Goal: Task Accomplishment & Management: Complete application form

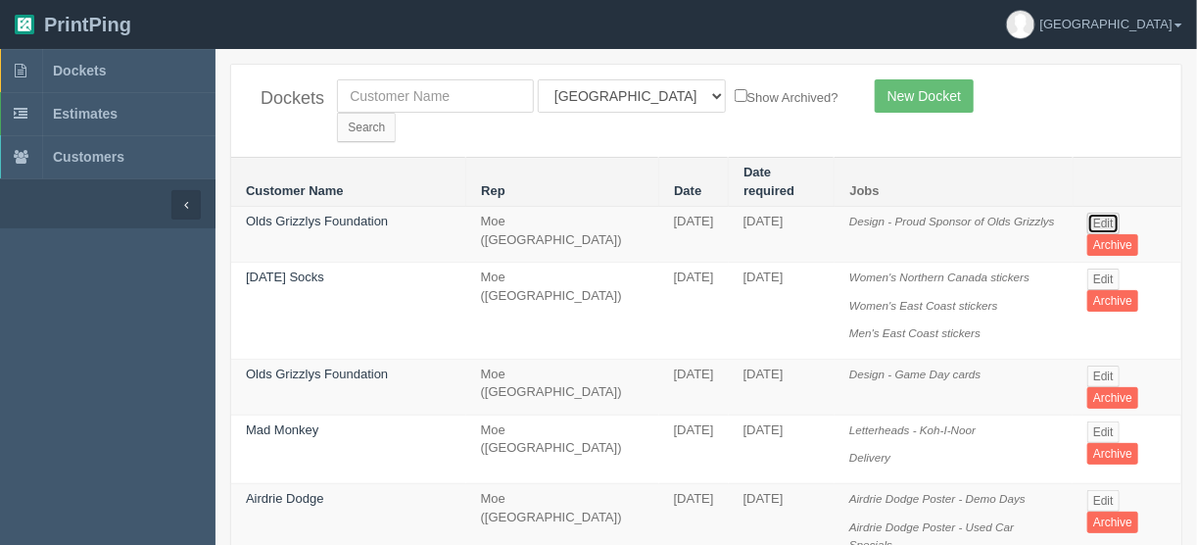
click at [1102, 213] on link "Edit" at bounding box center [1103, 224] width 32 height 22
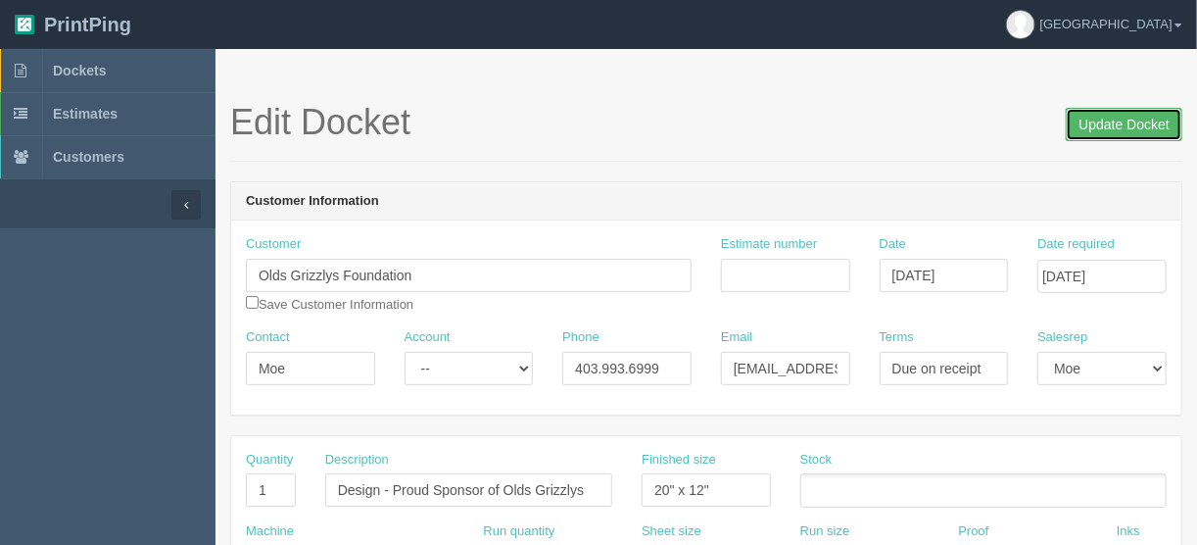
click at [1100, 117] on input "Update Docket" at bounding box center [1124, 124] width 117 height 33
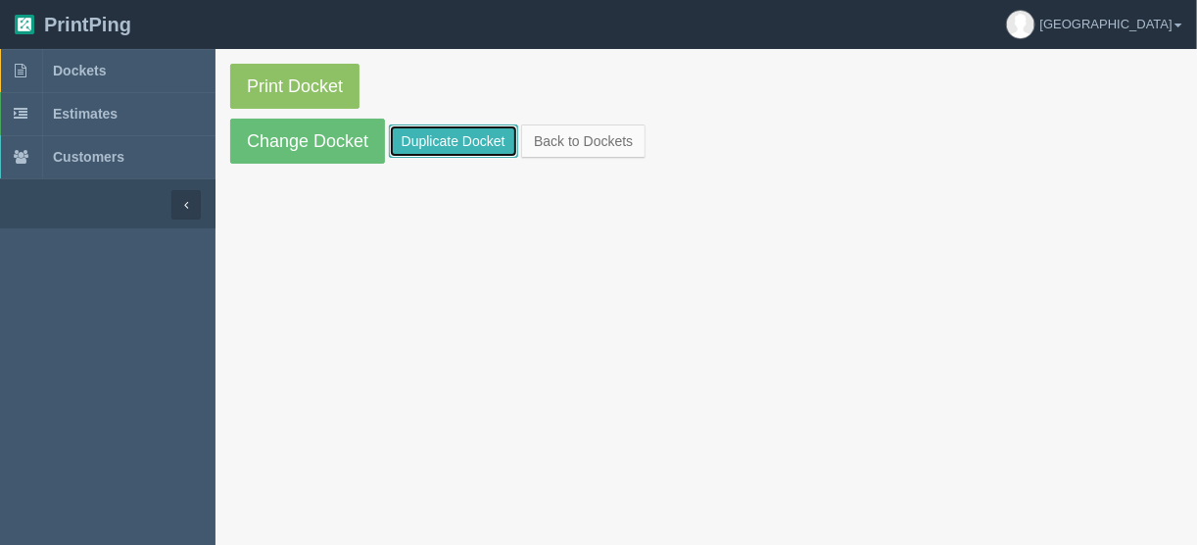
drag, startPoint x: 415, startPoint y: 133, endPoint x: 426, endPoint y: 139, distance: 12.3
click at [415, 133] on link "Duplicate Docket" at bounding box center [453, 140] width 129 height 33
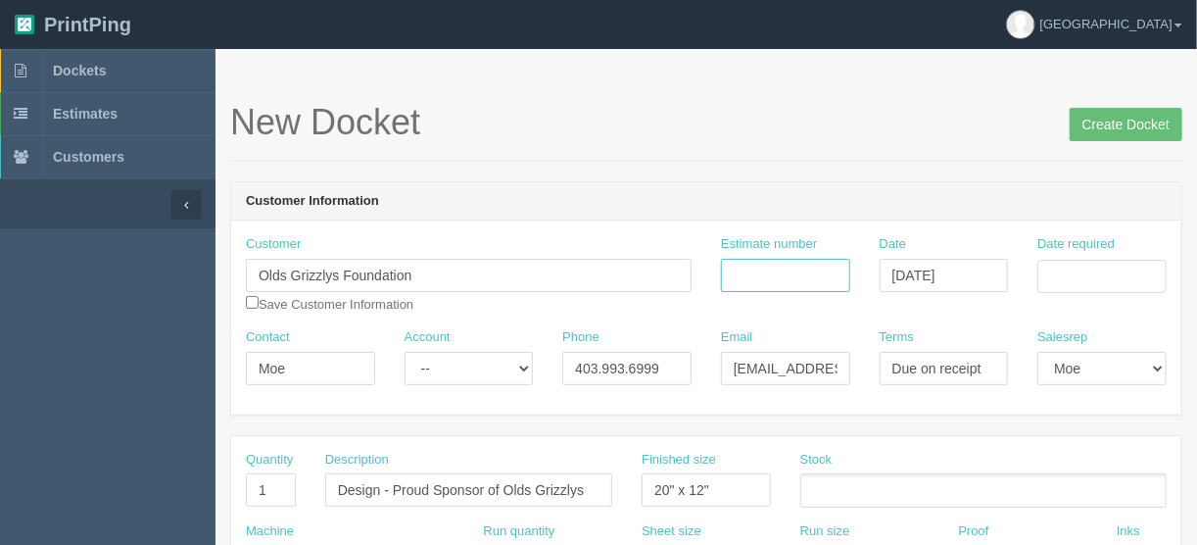
click at [767, 263] on input "Estimate number" at bounding box center [785, 275] width 129 height 33
type input "092134"
click at [1072, 273] on input "Date required" at bounding box center [1102, 276] width 129 height 33
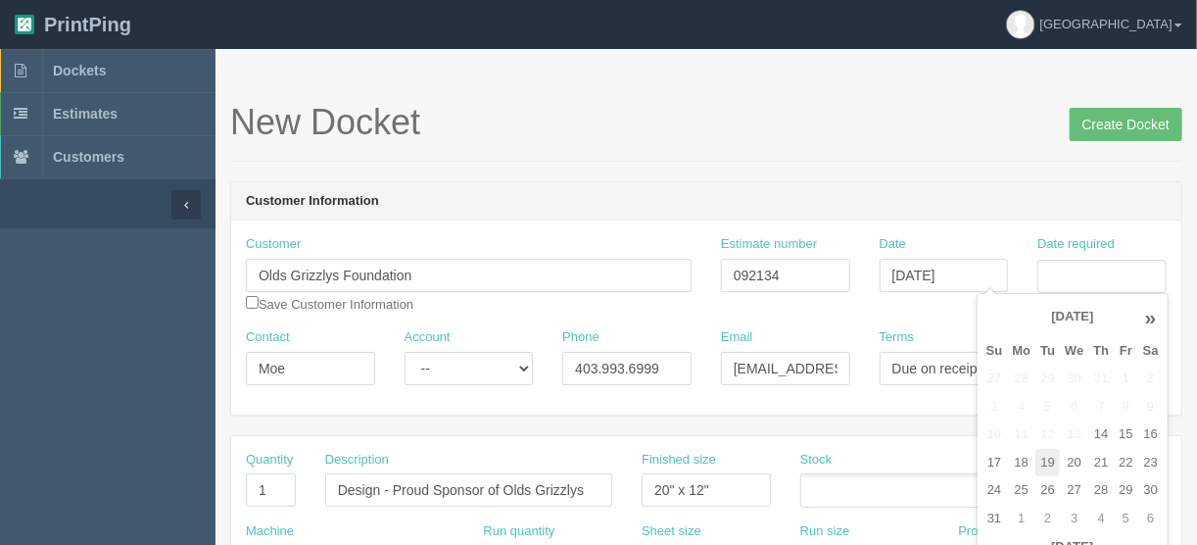
click at [1057, 452] on td "19" at bounding box center [1048, 463] width 24 height 28
click at [1095, 454] on td "21" at bounding box center [1100, 463] width 25 height 28
type input "[DATE]"
click at [650, 189] on header "Customer Information" at bounding box center [706, 201] width 950 height 39
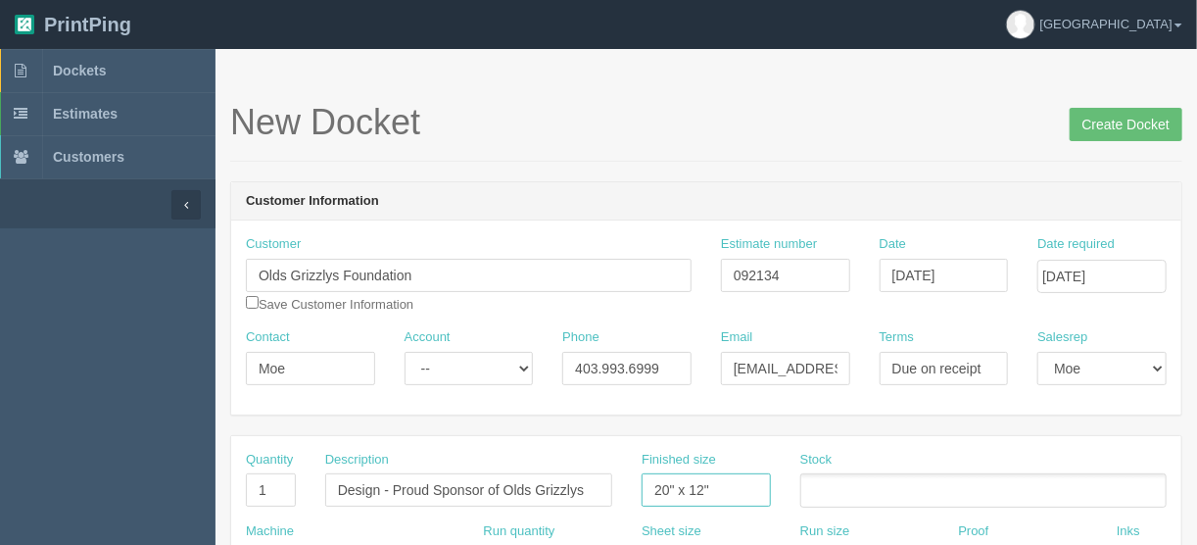
drag, startPoint x: 719, startPoint y: 480, endPoint x: 587, endPoint y: 478, distance: 132.3
click at [587, 487] on div "Quantity 1 Description Design - Proud Sponsor of Olds Grizzlys Finished size 20…" at bounding box center [706, 487] width 950 height 72
type input "7" x 5""
drag, startPoint x: 393, startPoint y: 484, endPoint x: 265, endPoint y: 490, distance: 128.5
click at [266, 490] on div "Quantity 1 Description Design - Proud Sponsor of Olds Grizzlys Finished size 7"…" at bounding box center [706, 487] width 950 height 72
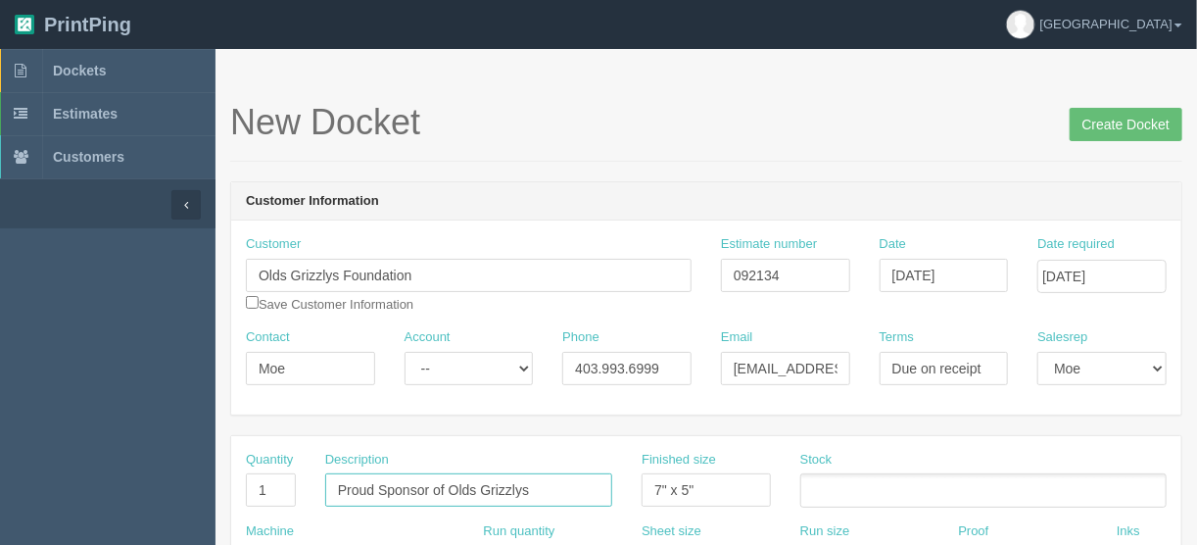
click at [543, 487] on input "Proud Sponsor of Olds Grizzlys" at bounding box center [468, 489] width 287 height 33
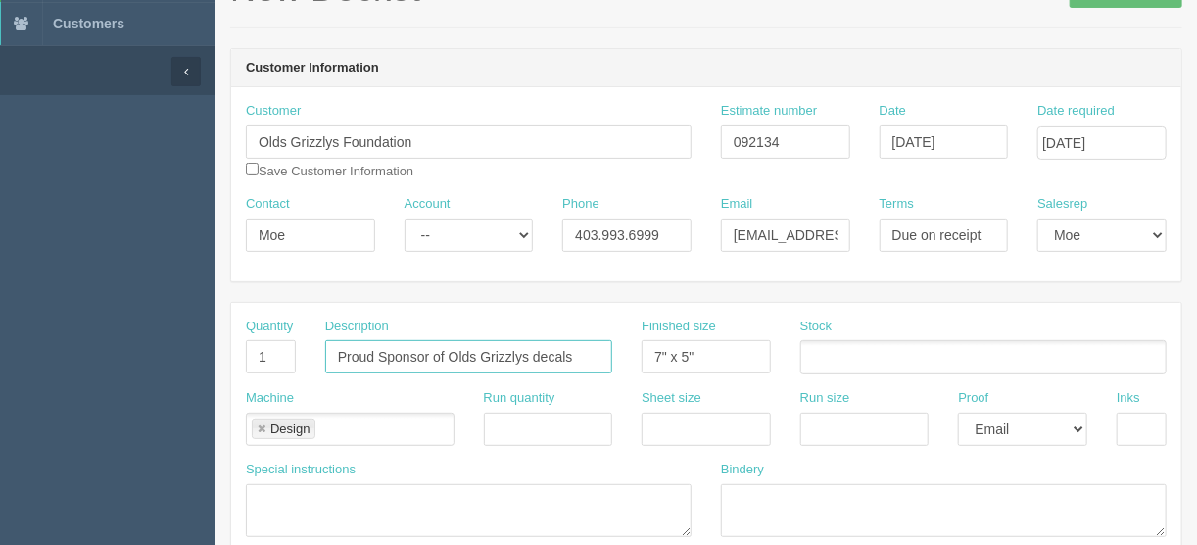
scroll to position [235, 0]
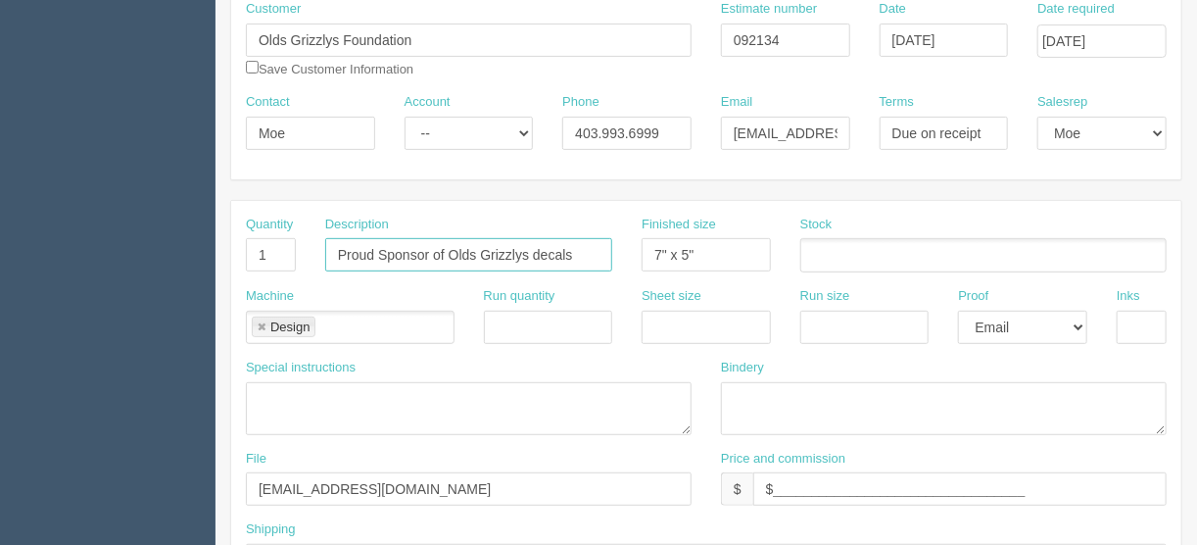
type input "Proud Sponsor of Olds Grizzlys decals"
click at [1082, 321] on select "-- Email Hard Copy" at bounding box center [1022, 327] width 129 height 33
select select "Hard Copy"
click at [958, 311] on select "-- Email Hard Copy" at bounding box center [1022, 327] width 129 height 33
click at [1140, 319] on input "text" at bounding box center [1142, 327] width 50 height 33
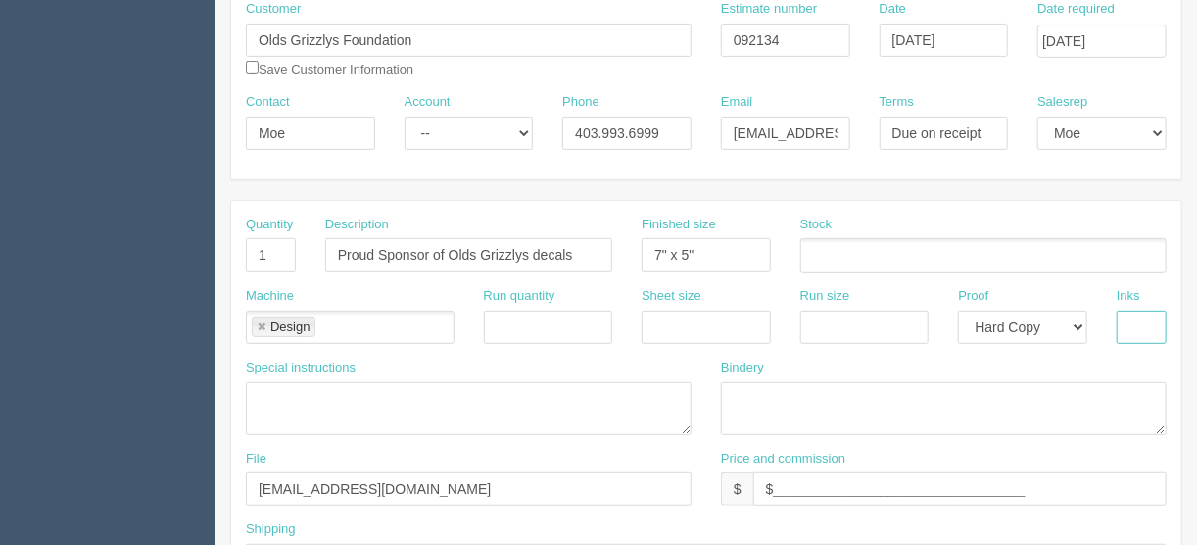
type input "4/0"
click at [259, 321] on link at bounding box center [262, 327] width 12 height 13
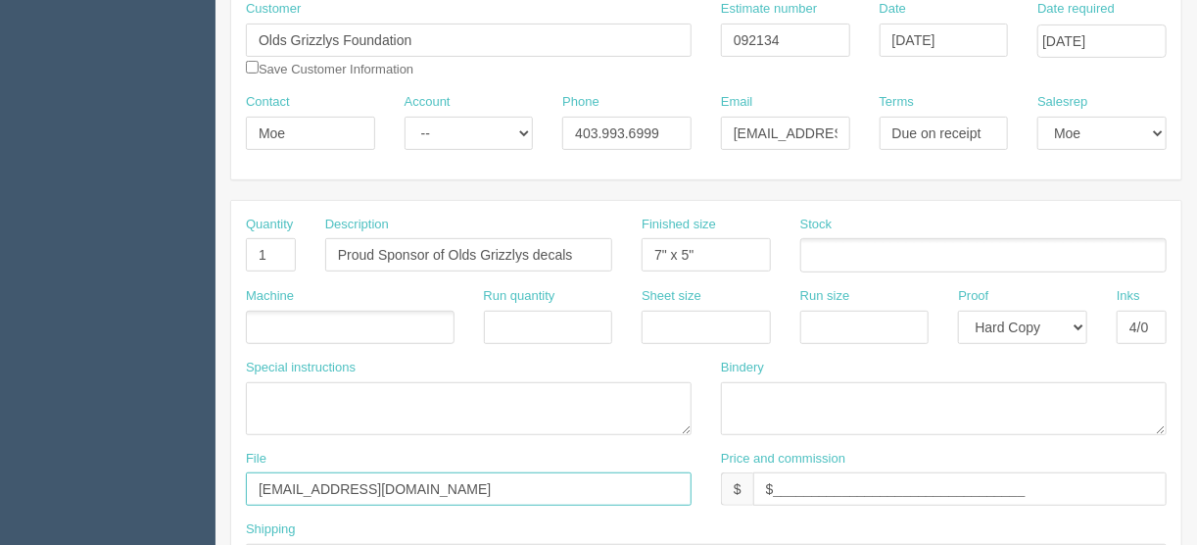
drag, startPoint x: 374, startPoint y: 480, endPoint x: 188, endPoint y: 487, distance: 186.3
click at [367, 489] on input "Client Files > April 2025" at bounding box center [469, 488] width 446 height 33
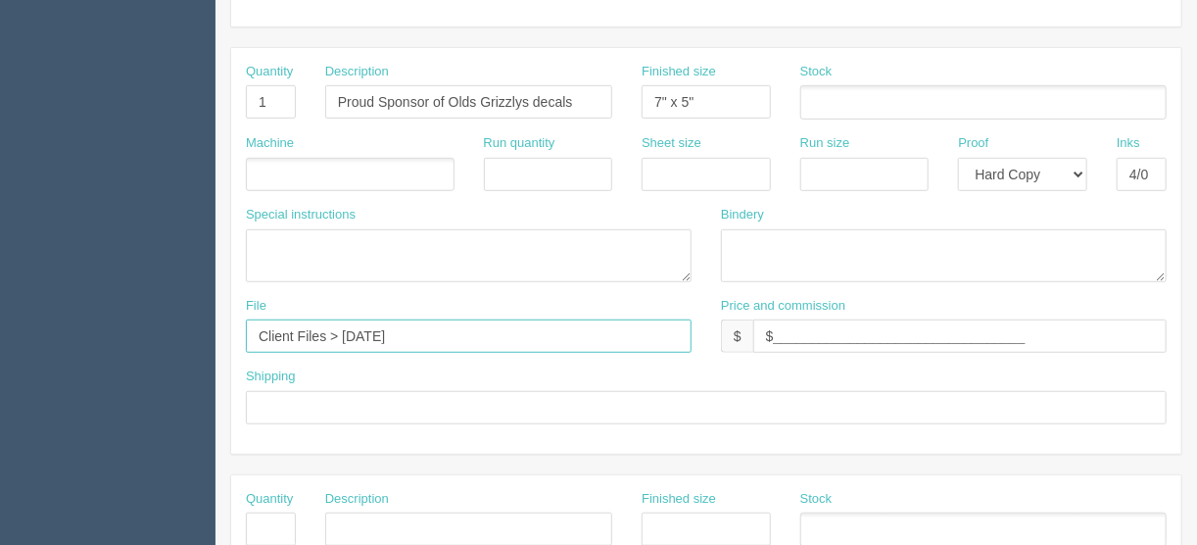
scroll to position [392, 0]
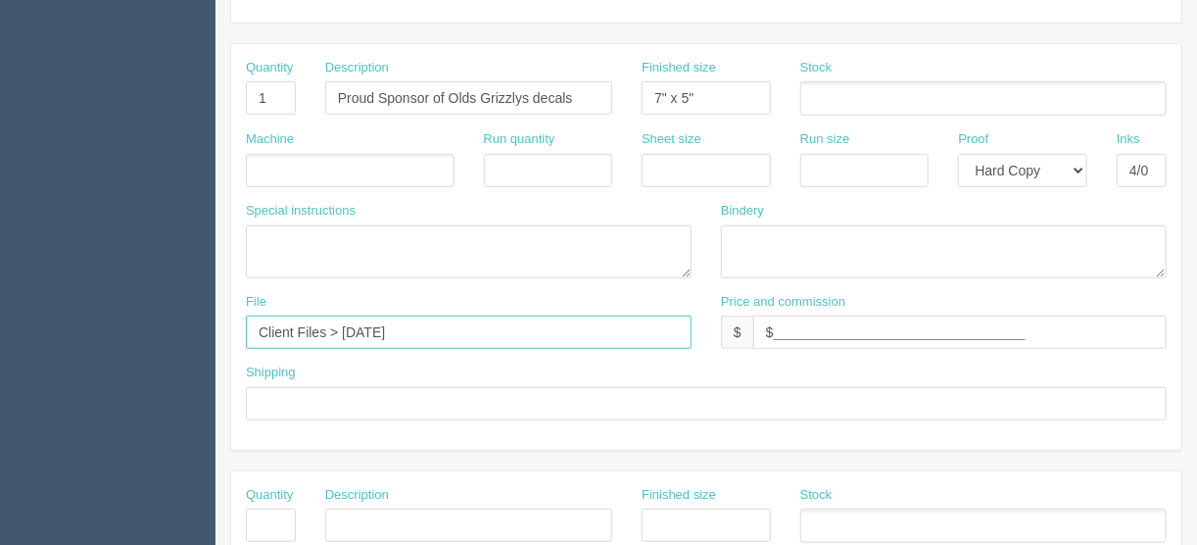
type input "Client Files > August 2025"
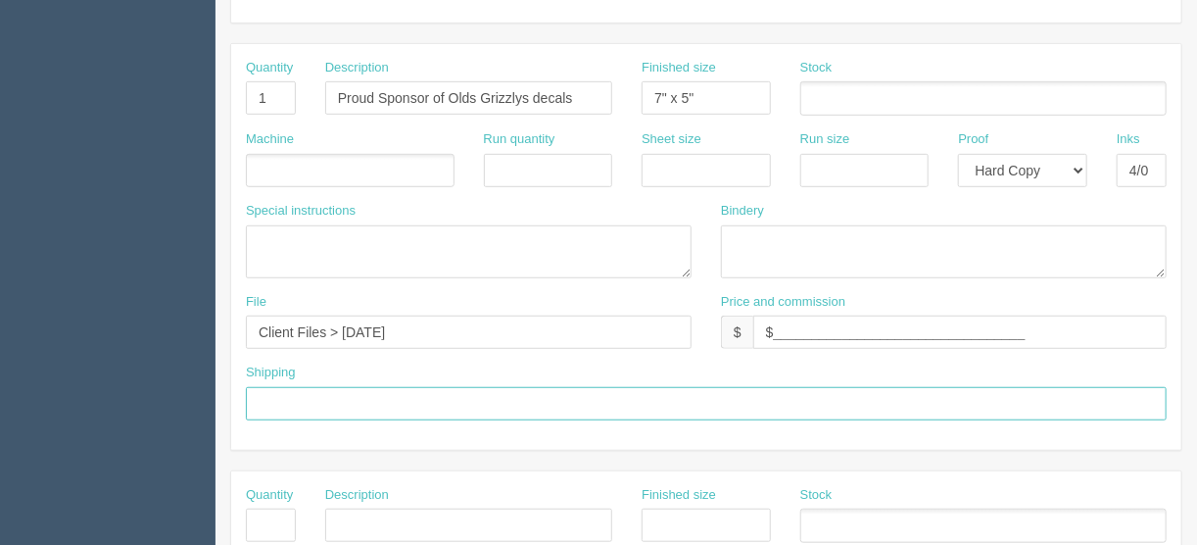
click at [309, 402] on input "text" at bounding box center [706, 403] width 921 height 33
click at [293, 398] on input "Delivder to Moe's house" at bounding box center [706, 403] width 921 height 33
type input "Deliver to Moe's house"
click at [281, 165] on ul at bounding box center [350, 171] width 209 height 34
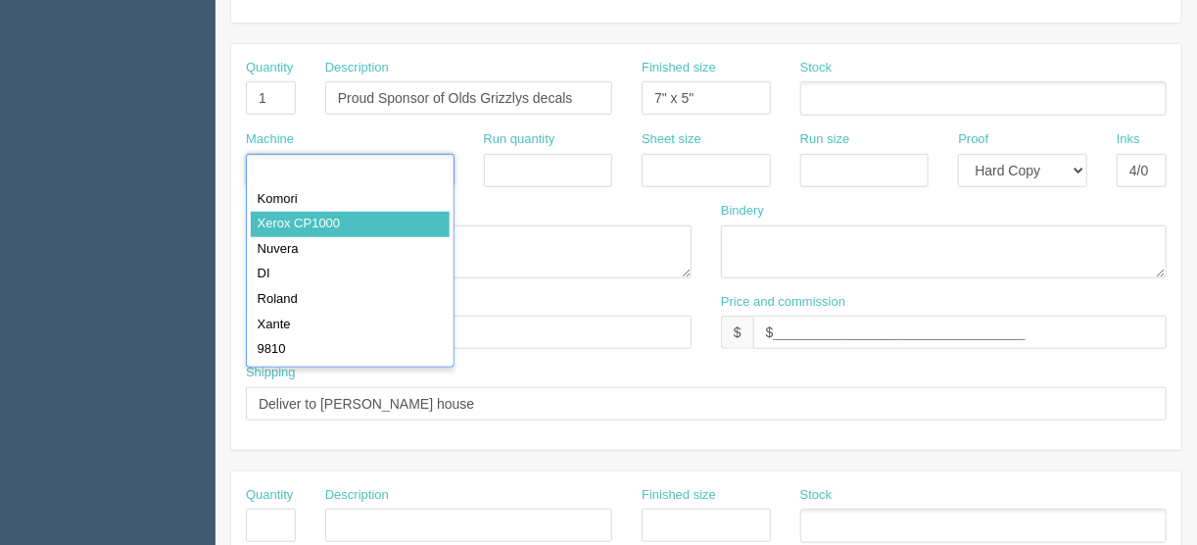
type input "Xerox CP1000"
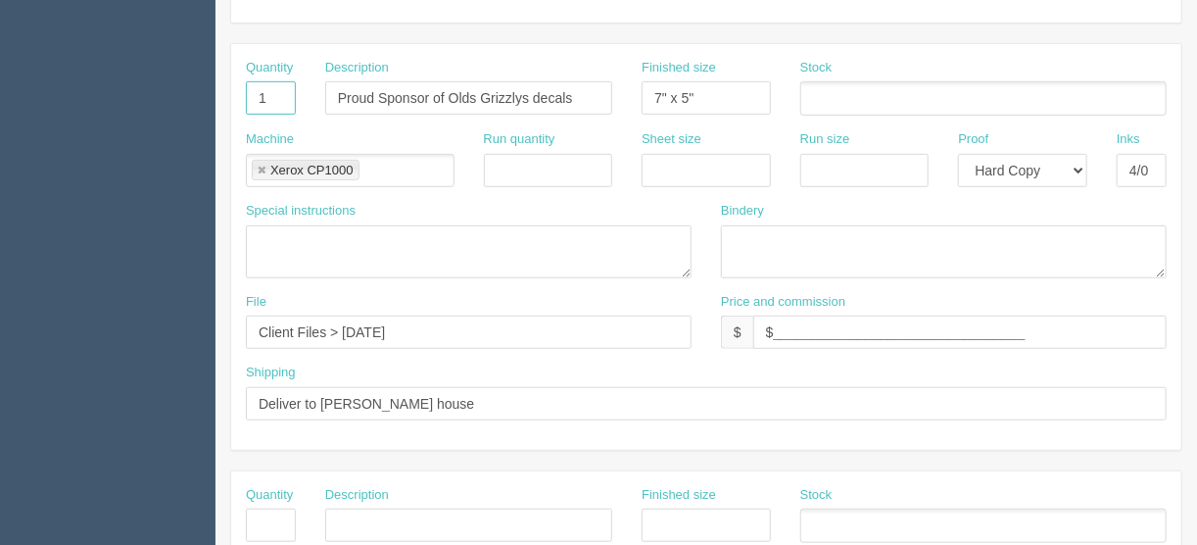
drag, startPoint x: 270, startPoint y: 94, endPoint x: 268, endPoint y: 107, distance: 12.9
click at [251, 97] on input "1" at bounding box center [271, 97] width 50 height 33
type input "250"
click at [806, 94] on input "text" at bounding box center [811, 99] width 20 height 28
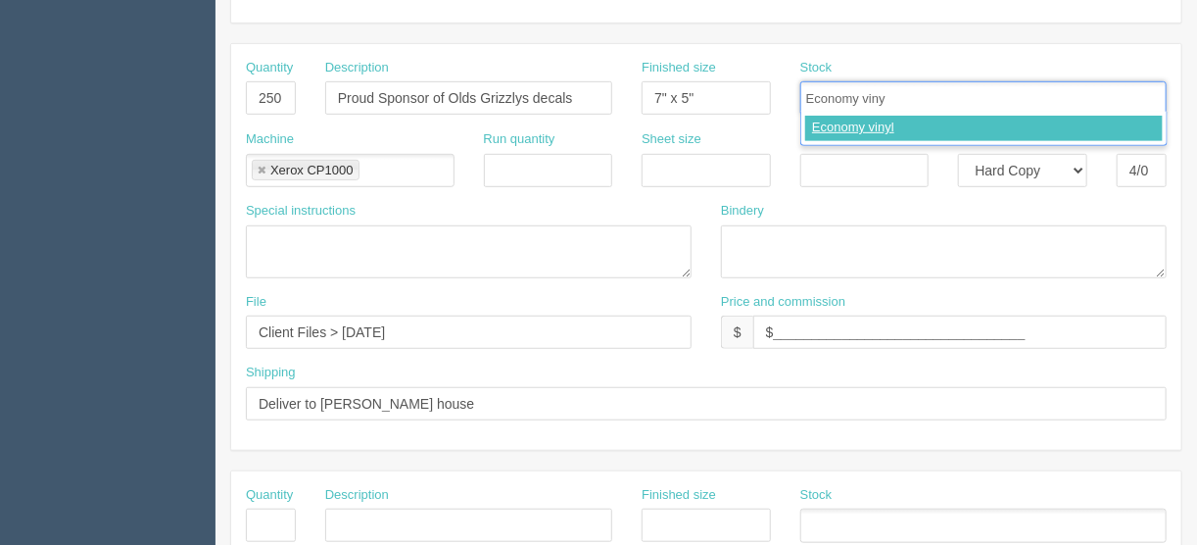
type input "Economy vinyl"
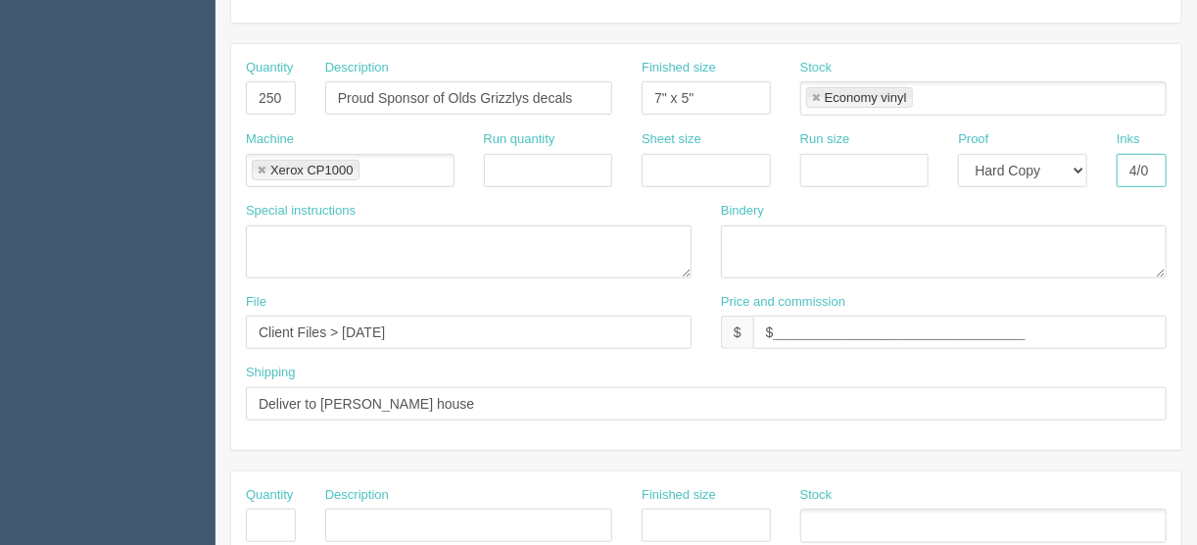
click at [1142, 169] on input "4/0" at bounding box center [1142, 170] width 50 height 33
type input "4/0 + cut"
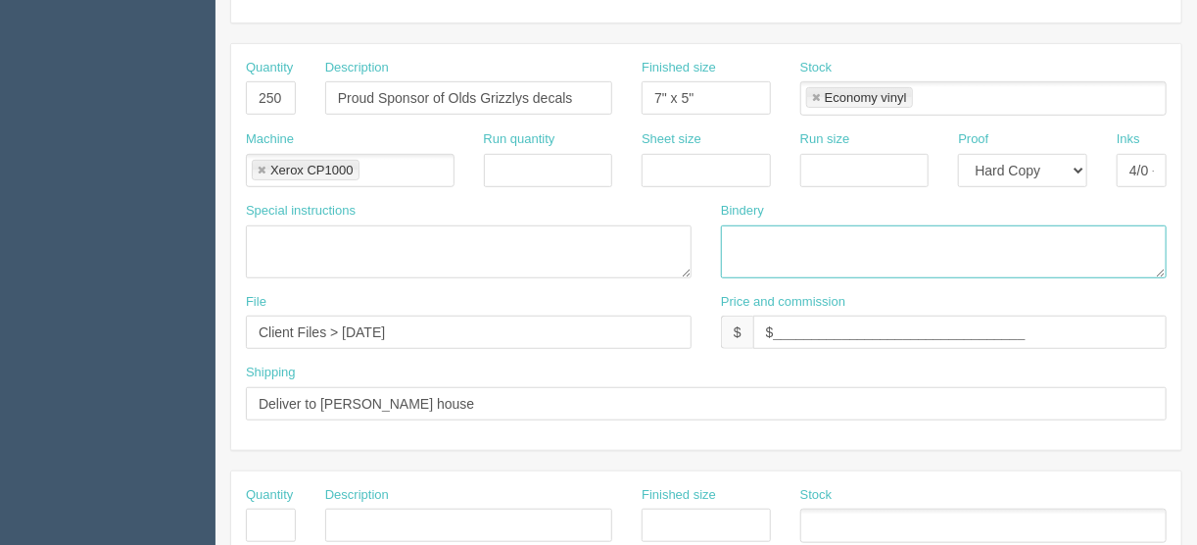
click at [734, 236] on textarea at bounding box center [944, 251] width 446 height 53
click at [999, 238] on textarea "ARB - Trim, laminate and cut to singles - $" at bounding box center [944, 251] width 446 height 53
type textarea "ARB - Trim, laminate and cut to singles - $100.00"
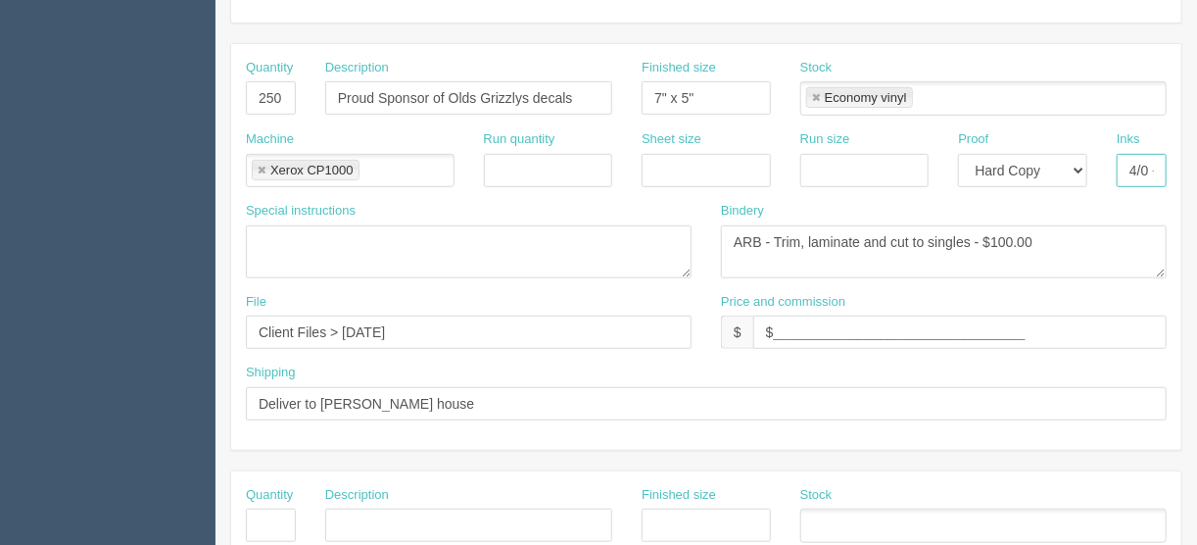
scroll to position [0, 27]
drag, startPoint x: 1148, startPoint y: 171, endPoint x: 1198, endPoint y: 165, distance: 50.4
click at [1196, 165] on html "PrintPing France Edit account ( france@allrush.ca ) Logout Dockets Estimates" at bounding box center [598, 497] width 1197 height 1779
type input "4/0"
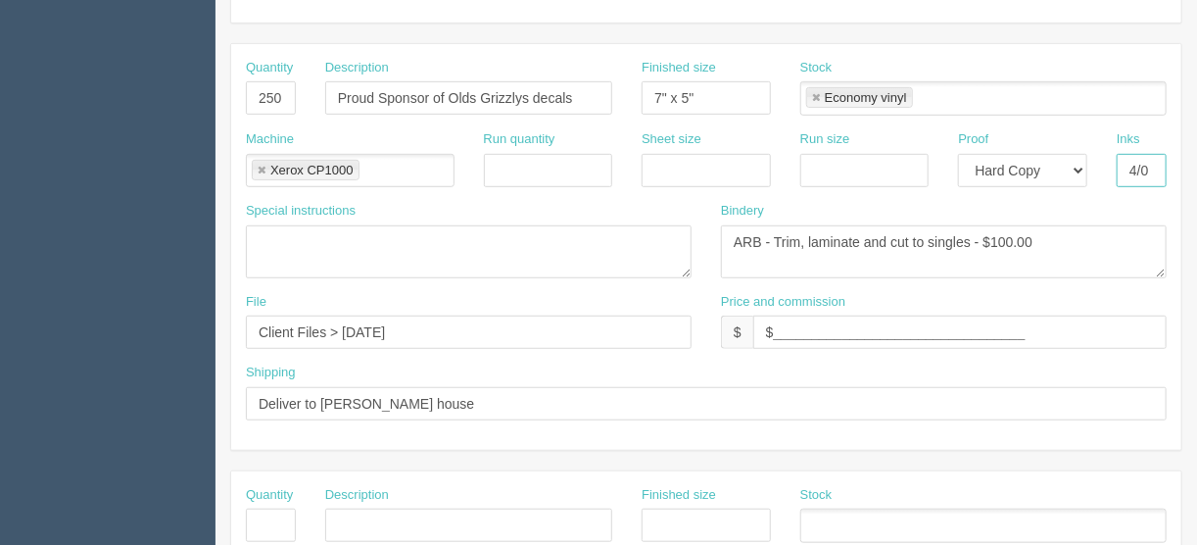
drag, startPoint x: 261, startPoint y: 161, endPoint x: 271, endPoint y: 196, distance: 36.9
click at [261, 165] on link at bounding box center [262, 171] width 12 height 13
type input "4/0"
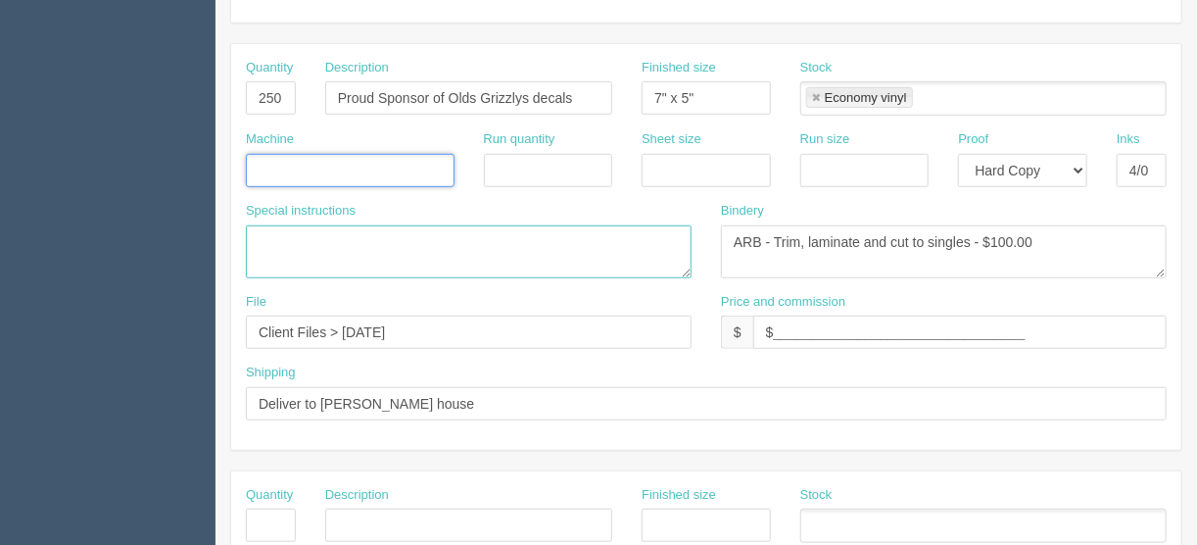
click at [282, 231] on textarea at bounding box center [469, 251] width 446 height 53
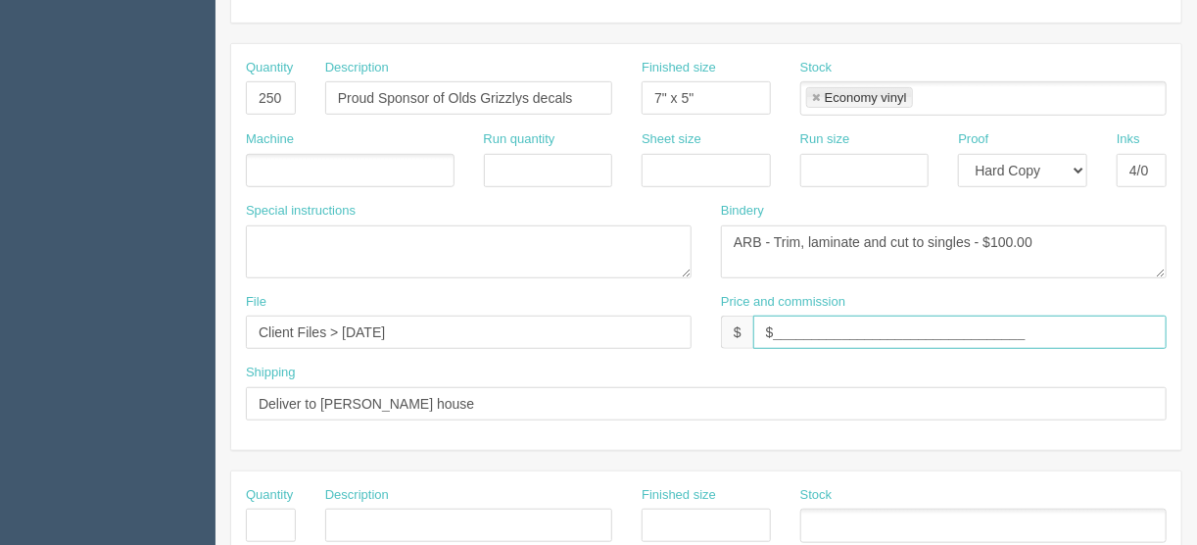
drag, startPoint x: 1069, startPoint y: 332, endPoint x: 775, endPoint y: 341, distance: 294.0
click at [775, 341] on input "$_________________________________" at bounding box center [959, 331] width 413 height 33
drag, startPoint x: 820, startPoint y: 326, endPoint x: 824, endPoint y: 308, distance: 19.0
click at [822, 328] on input "$275.76" at bounding box center [959, 331] width 413 height 33
type input "$275.76 | AR $0.00"
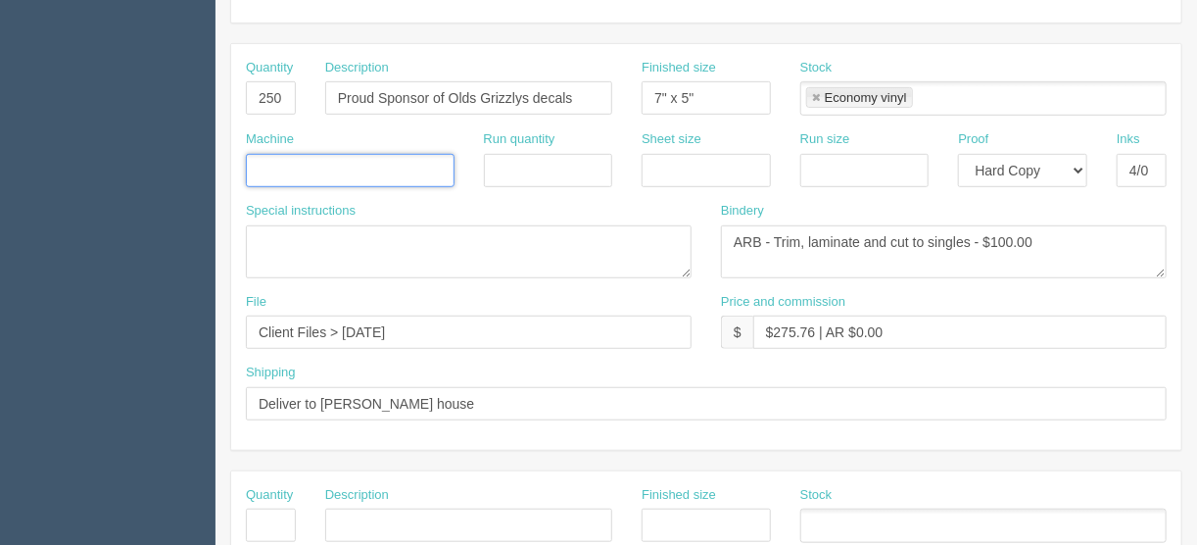
click at [257, 163] on input "text" at bounding box center [257, 172] width 20 height 28
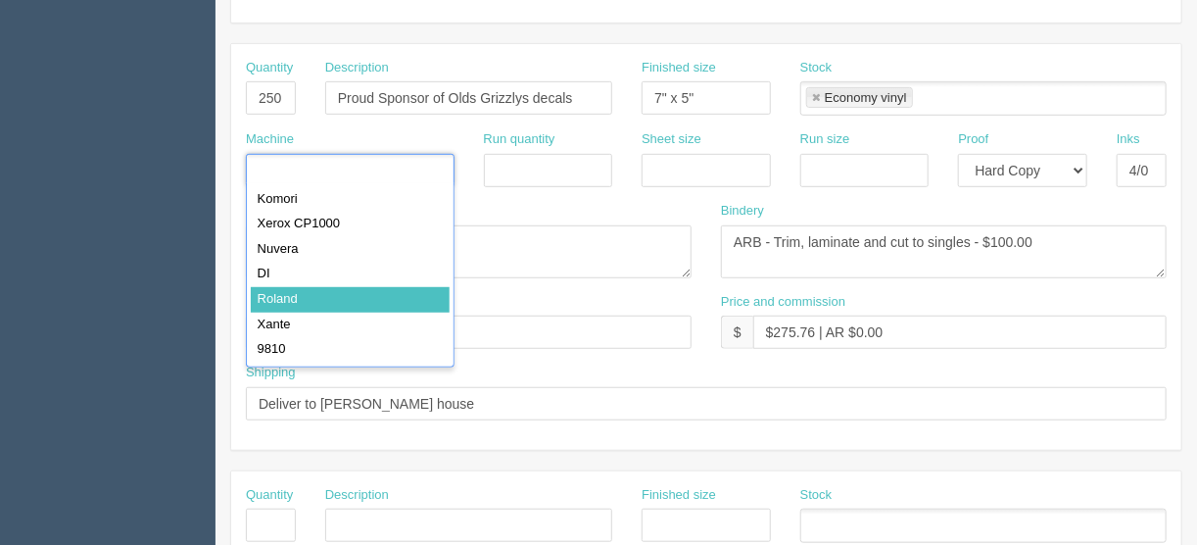
type input "Roland"
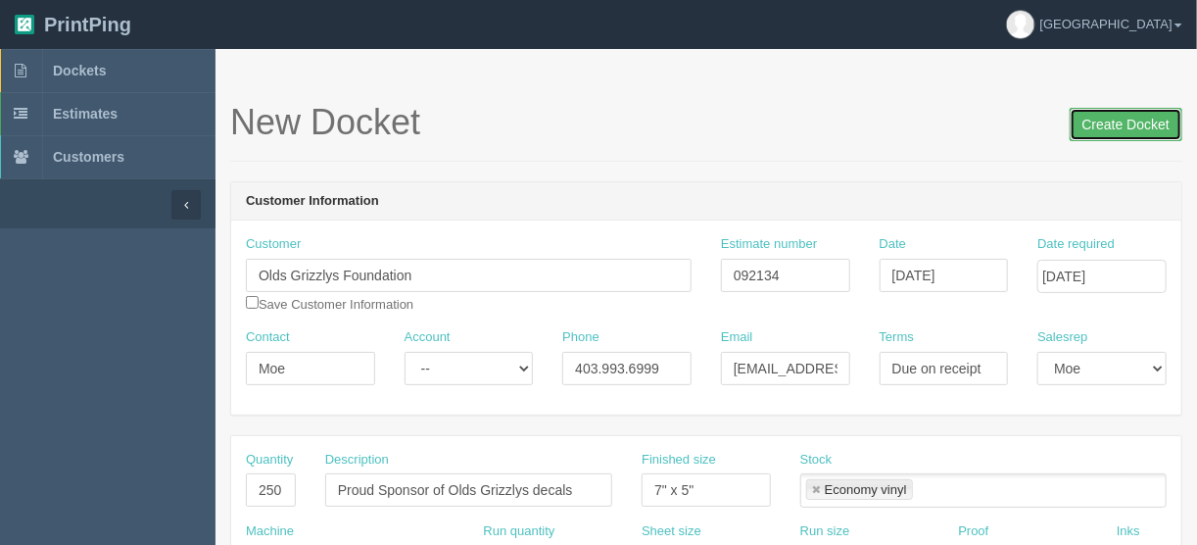
click at [1125, 120] on input "Create Docket" at bounding box center [1126, 124] width 113 height 33
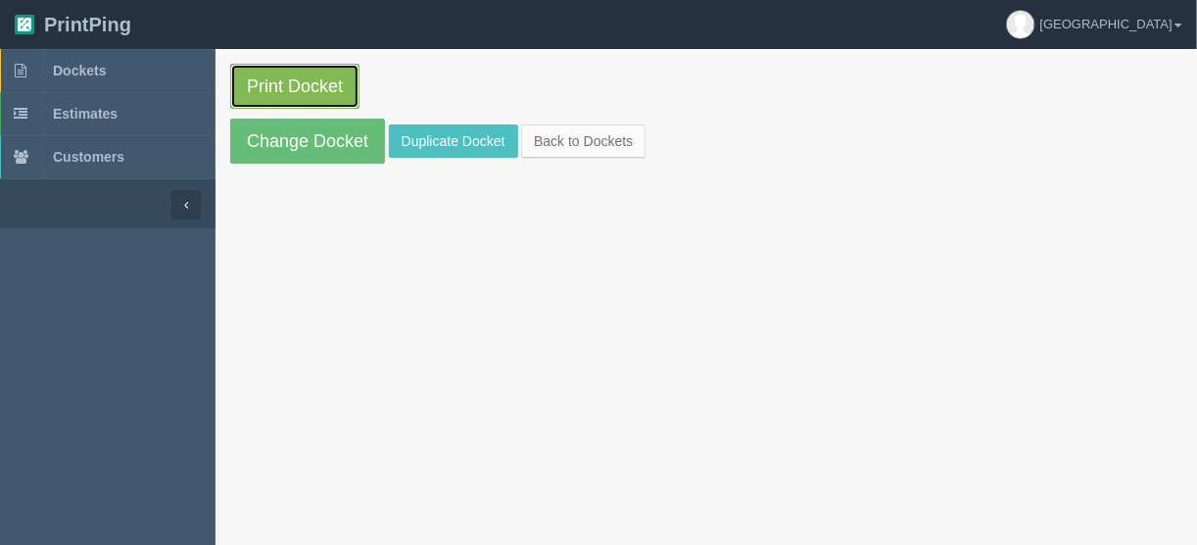
click at [309, 84] on link "Print Docket" at bounding box center [294, 86] width 129 height 45
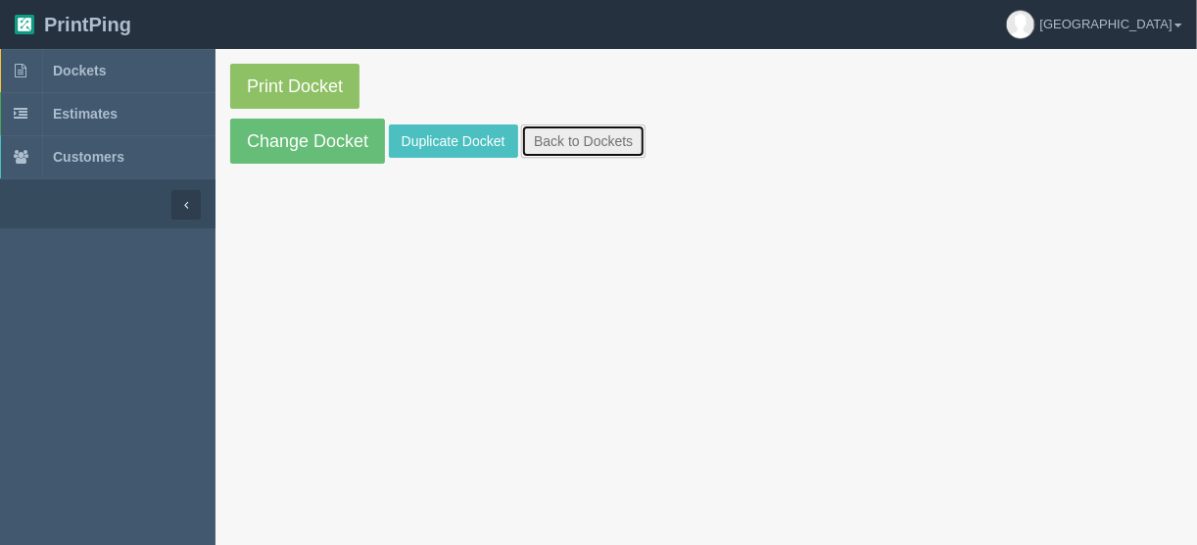
click at [593, 135] on link "Back to Dockets" at bounding box center [583, 140] width 124 height 33
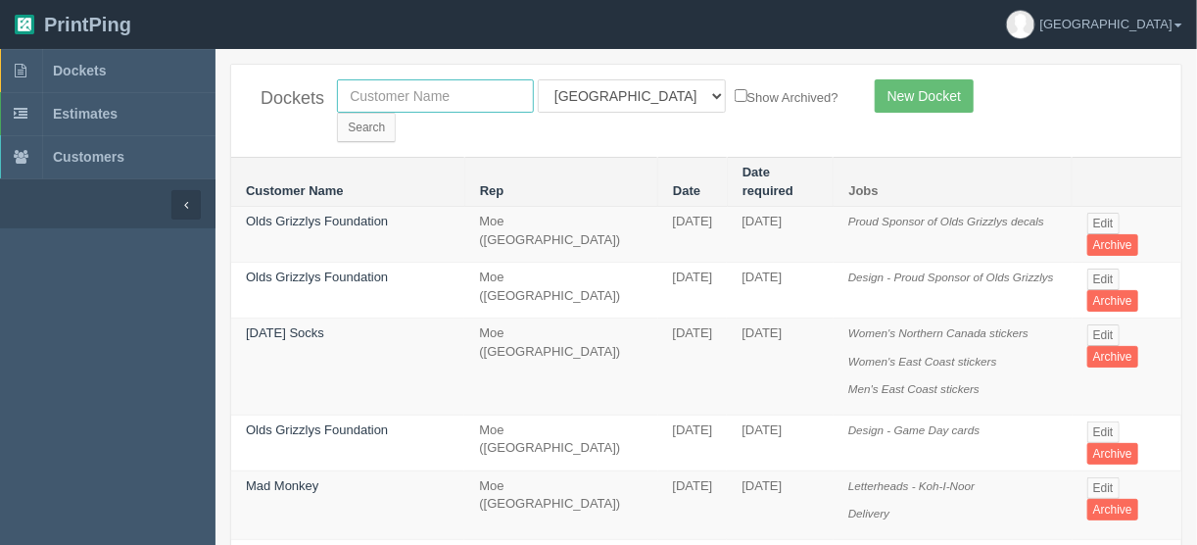
click at [451, 92] on input "text" at bounding box center [435, 95] width 197 height 33
type input "umbrella"
click at [623, 91] on select "All Users Ali Ali Test 1 Aly Amy Ankit Arif Brandon Dan France Greg Jim Mark Ma…" at bounding box center [632, 95] width 188 height 33
select select
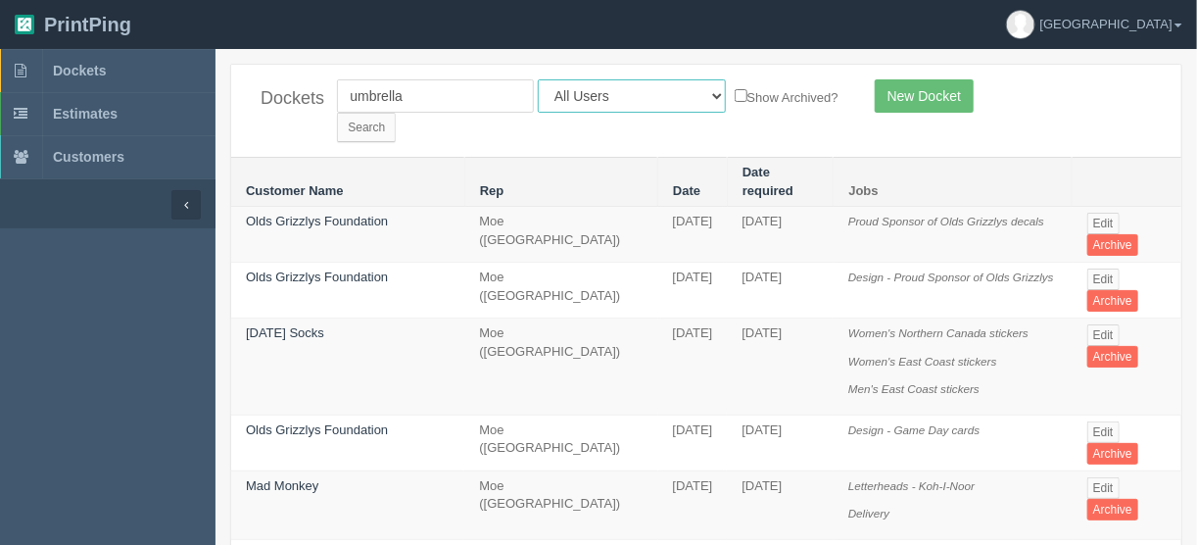
click at [538, 79] on select "All Users Ali Ali Test 1 Aly Amy Ankit Arif Brandon Dan France Greg Jim Mark Ma…" at bounding box center [632, 95] width 188 height 33
click at [396, 113] on input "Search" at bounding box center [366, 127] width 59 height 29
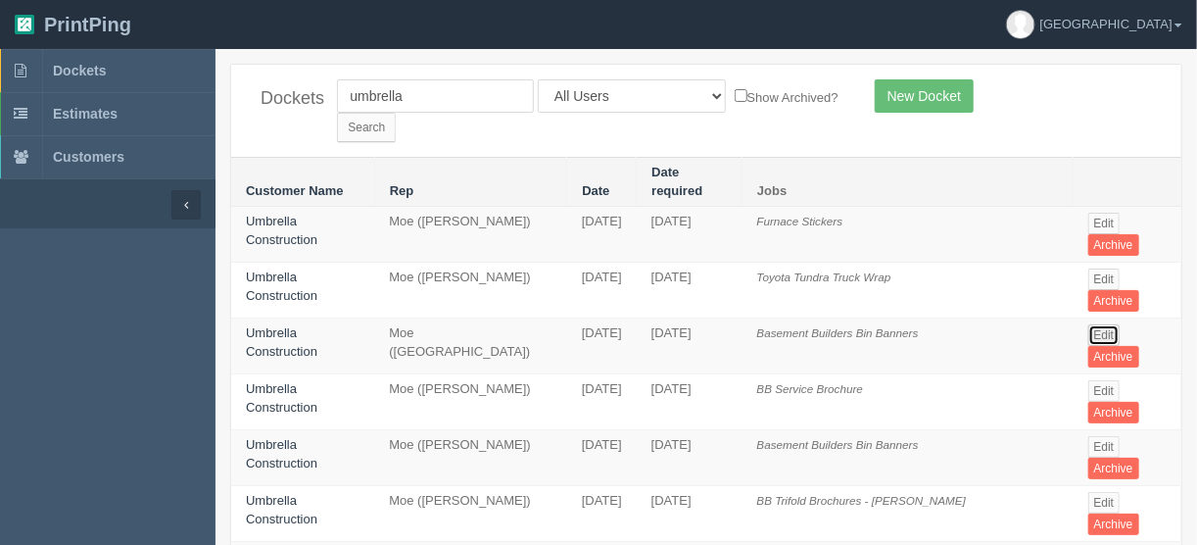
click at [1091, 324] on link "Edit" at bounding box center [1104, 335] width 32 height 22
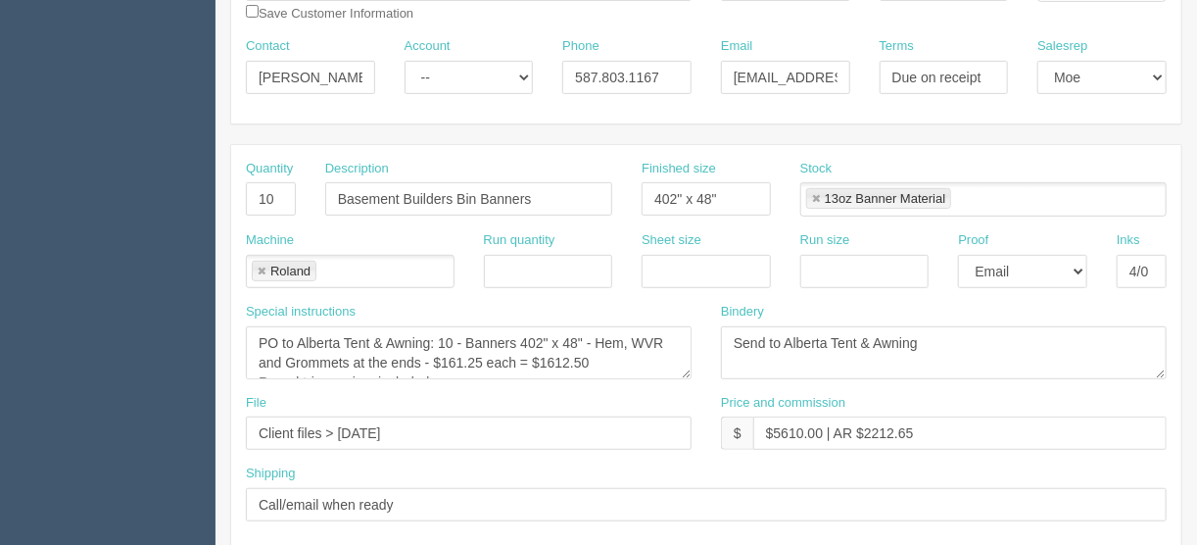
scroll to position [157, 0]
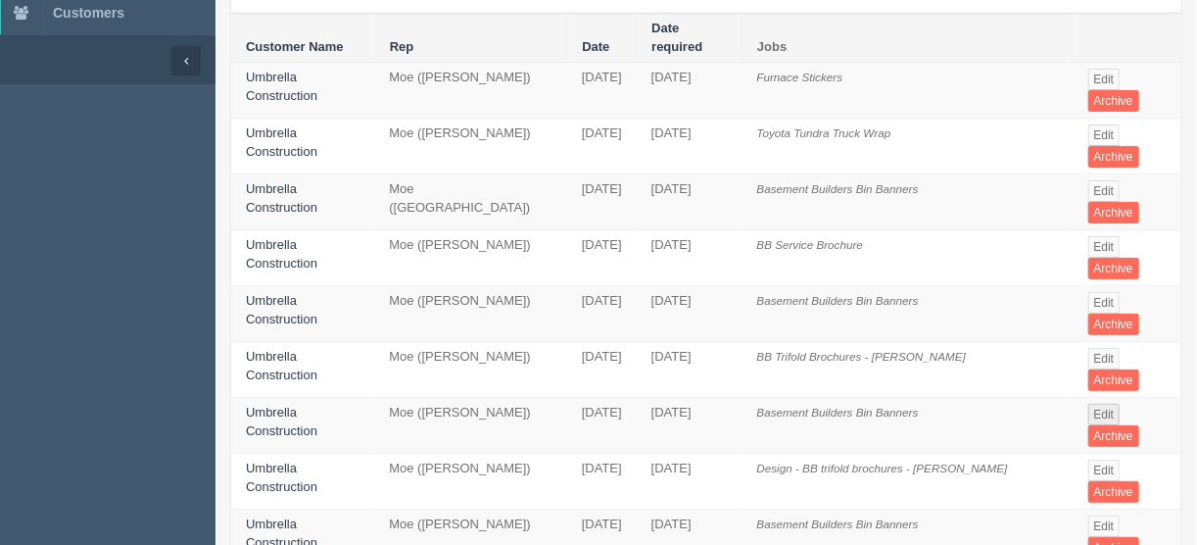
scroll to position [157, 0]
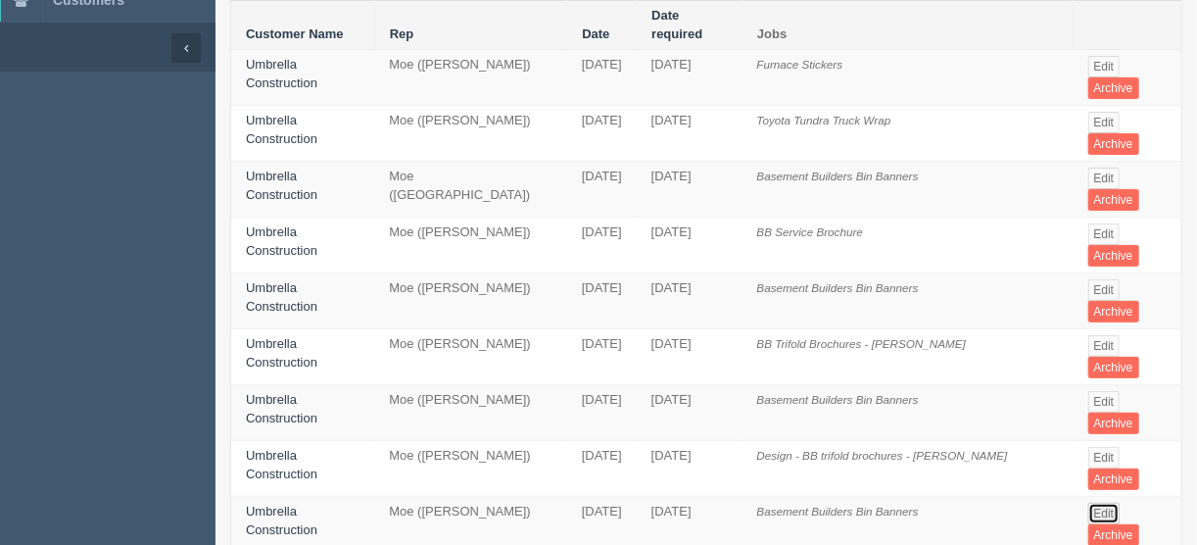
click at [1094, 503] on link "Edit" at bounding box center [1104, 514] width 32 height 22
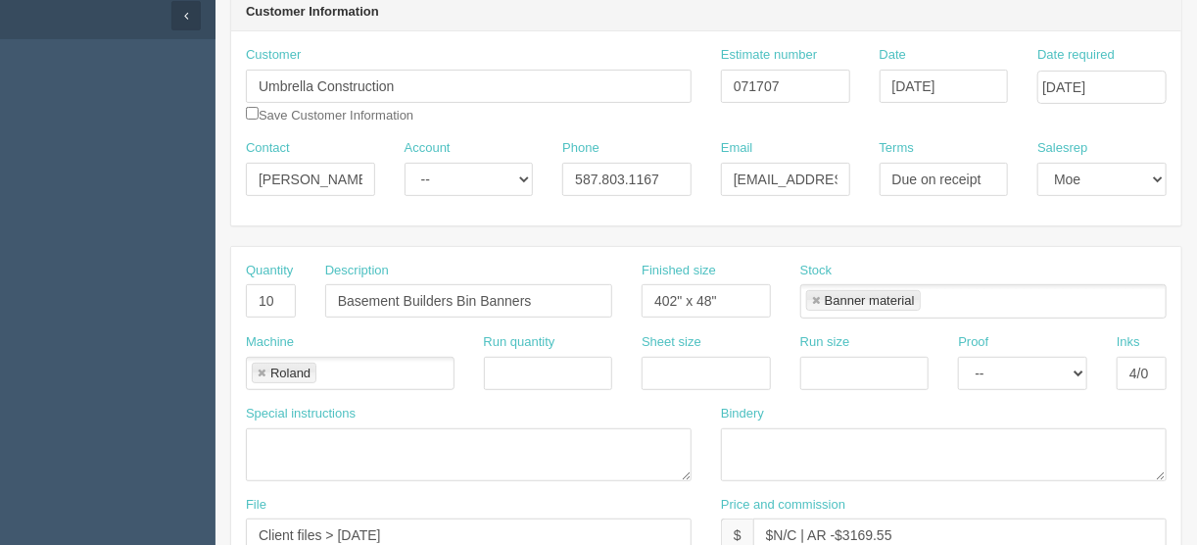
scroll to position [157, 0]
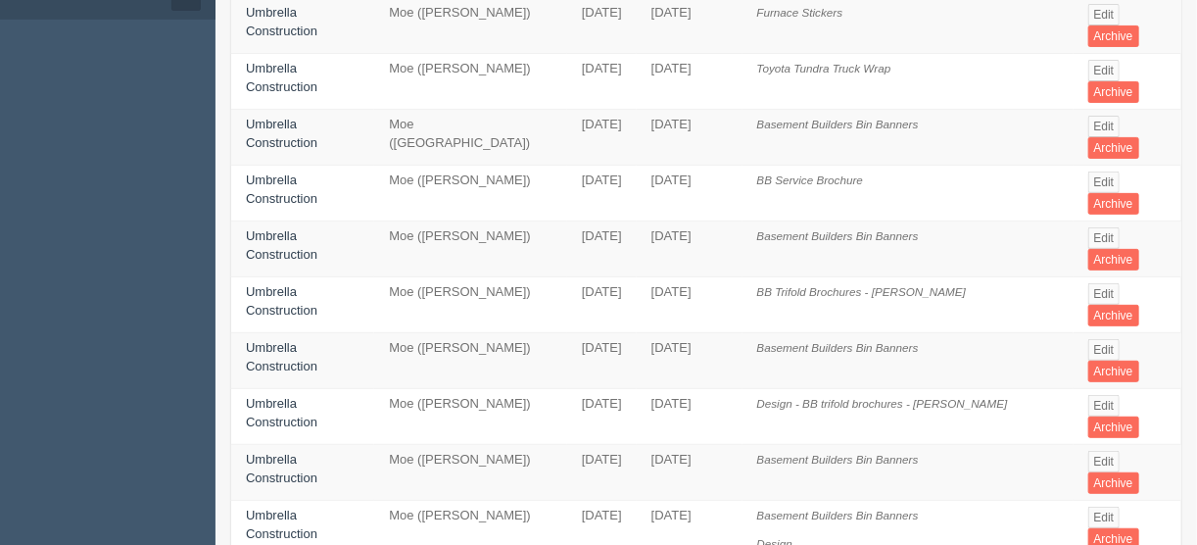
scroll to position [235, 0]
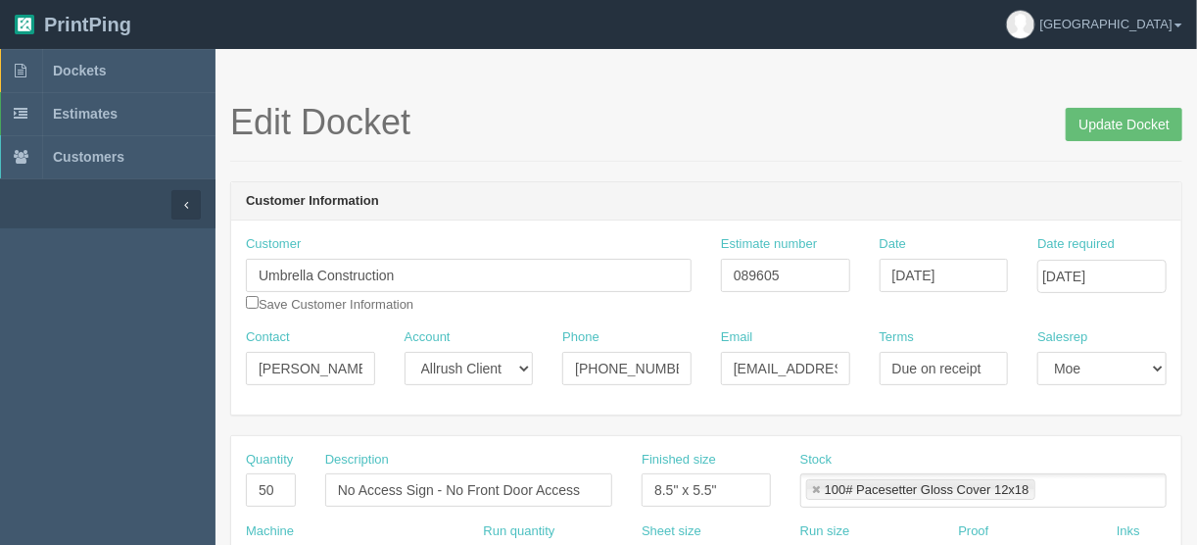
scroll to position [157, 0]
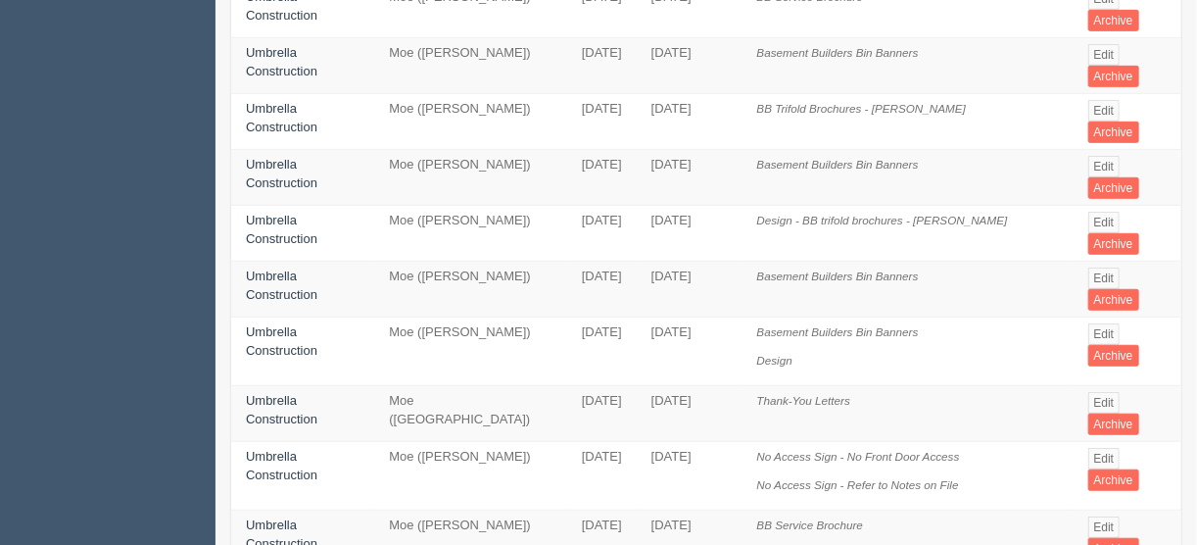
scroll to position [470, 0]
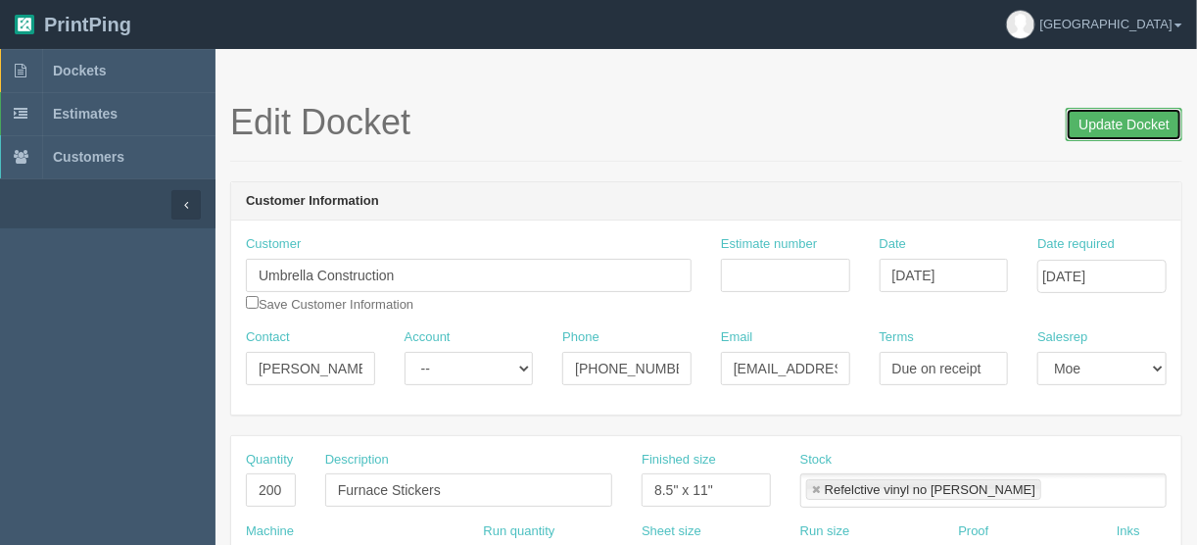
click at [1125, 122] on input "Update Docket" at bounding box center [1124, 124] width 117 height 33
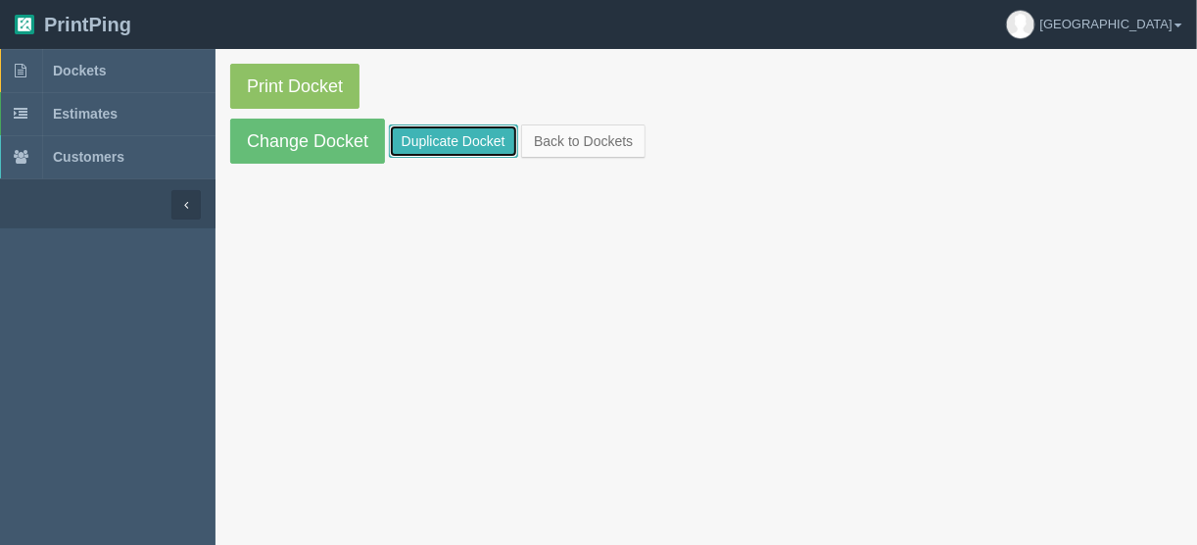
click at [426, 135] on link "Duplicate Docket" at bounding box center [453, 140] width 129 height 33
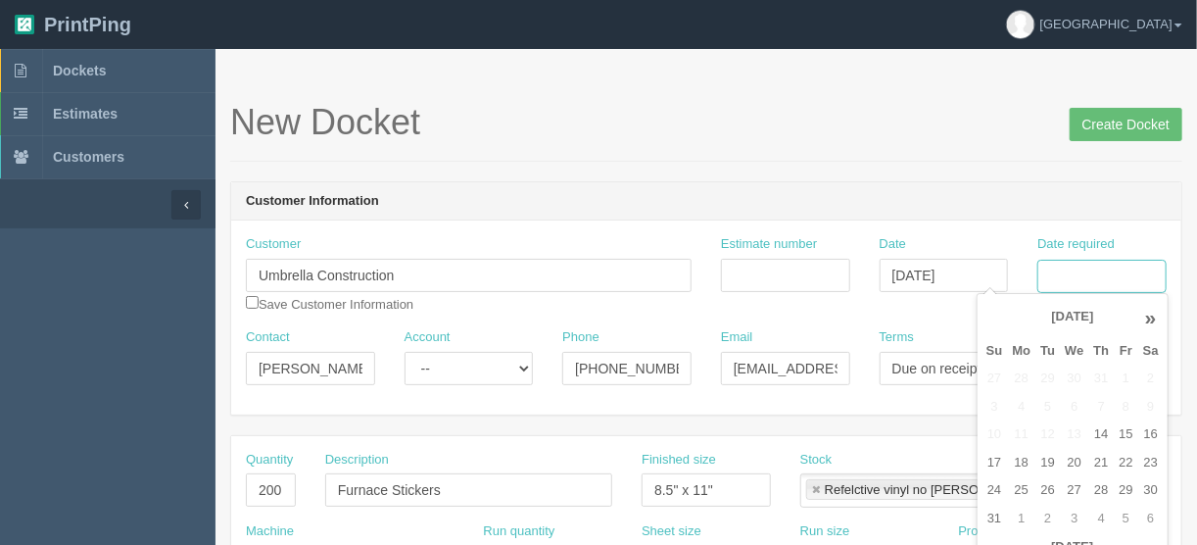
drag, startPoint x: 1105, startPoint y: 261, endPoint x: 1095, endPoint y: 259, distance: 10.0
click at [1104, 261] on input "Date required" at bounding box center [1102, 276] width 129 height 33
click at [1051, 487] on td "26" at bounding box center [1048, 490] width 24 height 28
type input "[DATE]"
click at [848, 160] on div "New Docket Create Docket" at bounding box center [706, 132] width 952 height 59
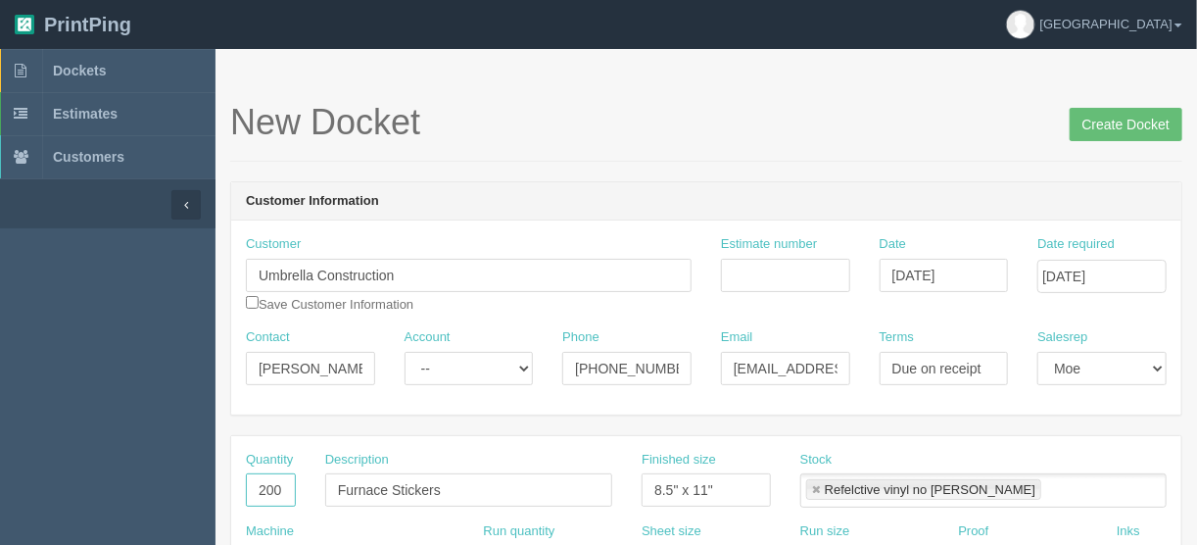
drag, startPoint x: 253, startPoint y: 483, endPoint x: 359, endPoint y: 471, distance: 106.5
click at [359, 477] on div "Quantity 200 Description Furnace Stickers Finished size 8.5" x 11" Stock Refelc…" at bounding box center [706, 487] width 950 height 72
type input "10000"
type input "Rounded bottom signs"
drag, startPoint x: 723, startPoint y: 478, endPoint x: 594, endPoint y: 500, distance: 131.1
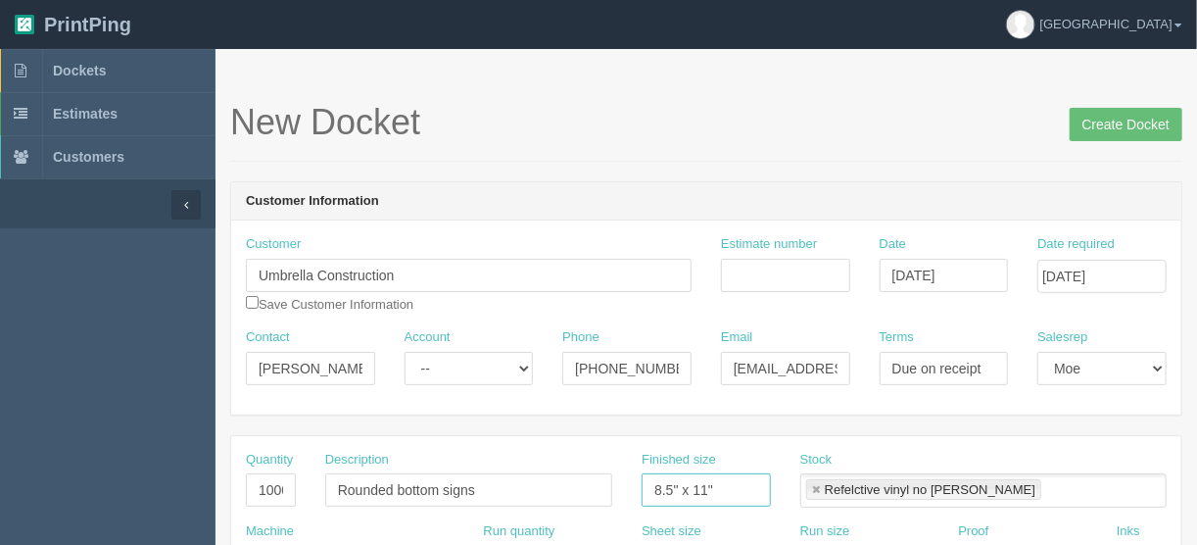
click at [594, 500] on div "Quantity 10000 Description Rounded bottom signs Finished size 8.5" x 11" Stock …" at bounding box center [706, 487] width 950 height 72
type input "24" x 30""
click at [812, 484] on link at bounding box center [816, 490] width 12 height 13
type input "24" x 30""
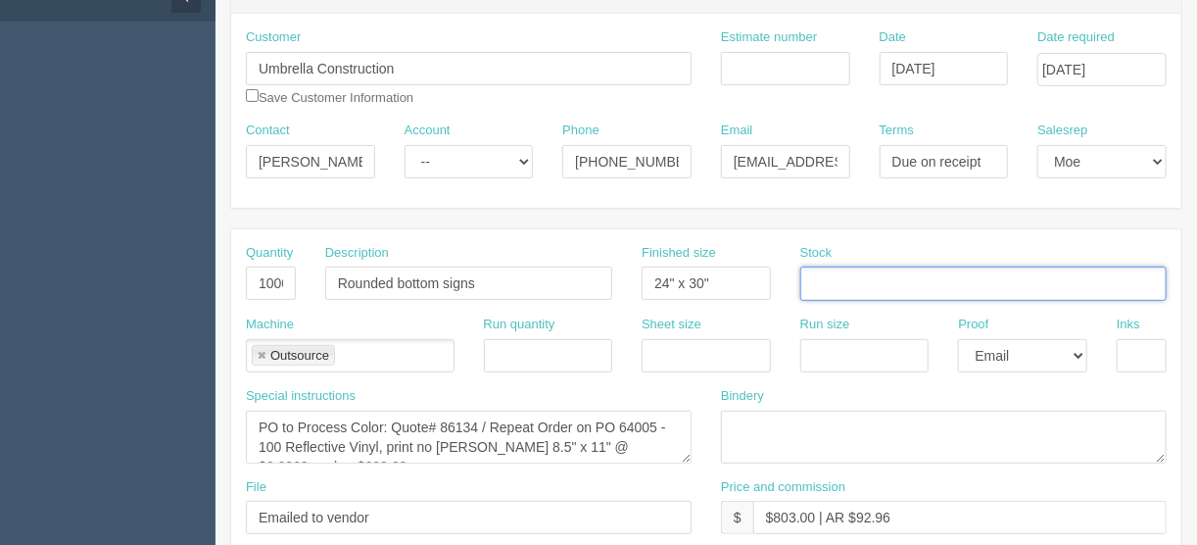
scroll to position [235, 0]
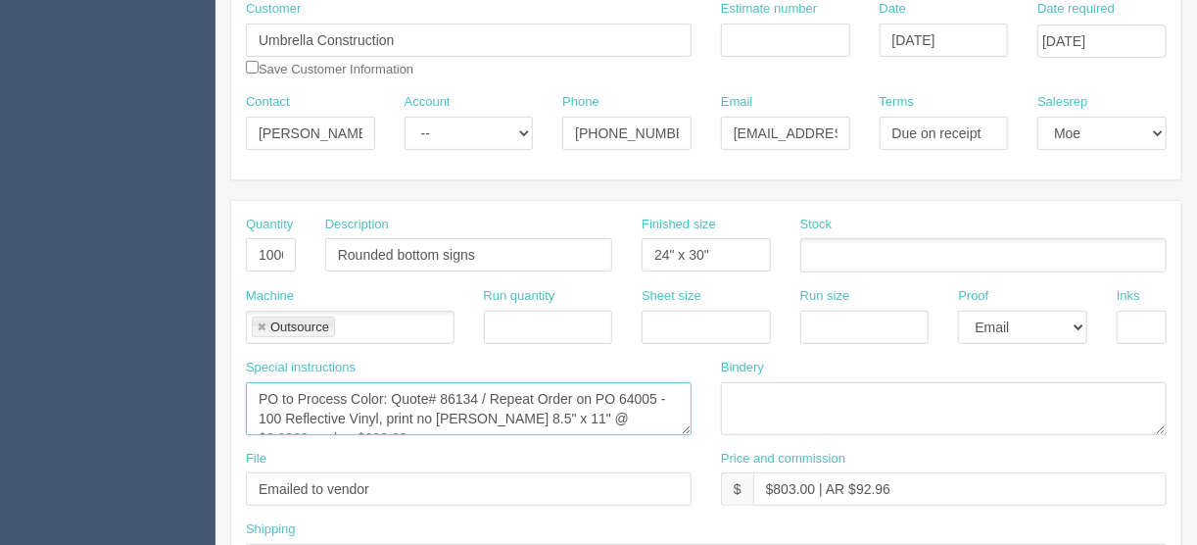
click at [477, 390] on textarea "PO to Process Color: Quote# 86134 / Repeat Order on PO 64005 - 100 Reflective V…" at bounding box center [469, 408] width 446 height 53
drag, startPoint x: 661, startPoint y: 393, endPoint x: 477, endPoint y: 389, distance: 184.2
click at [477, 389] on textarea "PO to Process Color: Quote# 86134 / Repeat Order on PO 64005 - 100 Reflective V…" at bounding box center [469, 408] width 446 height 53
type textarea "PO to Process Color: Quote#94782 - 10 Reflective Vinyl, print no lam 8.5" x 11"…"
drag, startPoint x: 340, startPoint y: 413, endPoint x: 508, endPoint y: 397, distance: 169.3
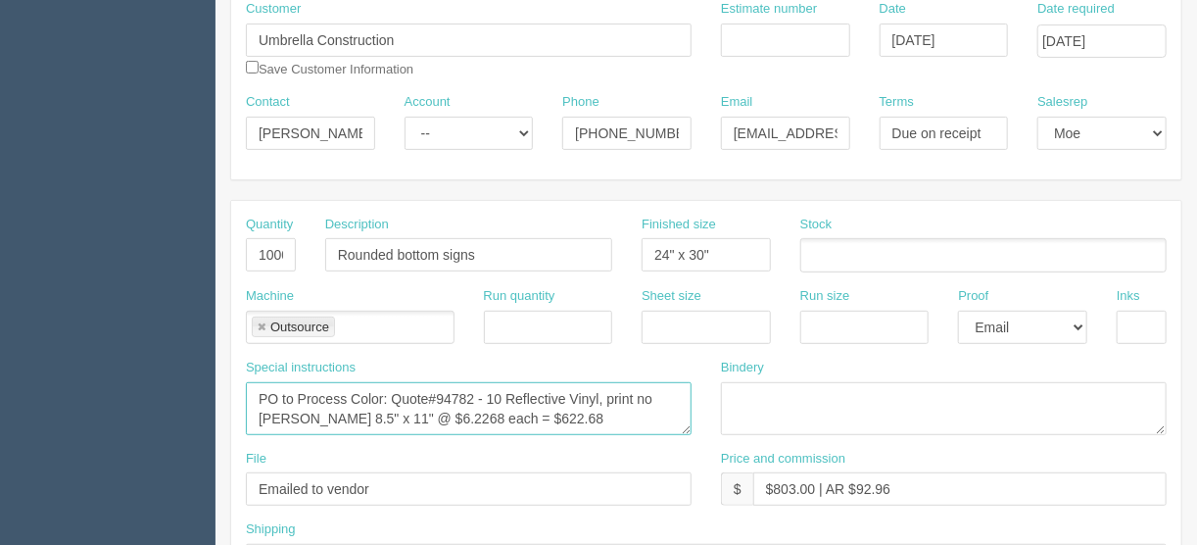
click at [508, 396] on textarea "PO to Process Color: Quote# 86134 / Repeat Order on PO 64005 - 100 Reflective V…" at bounding box center [469, 408] width 446 height 53
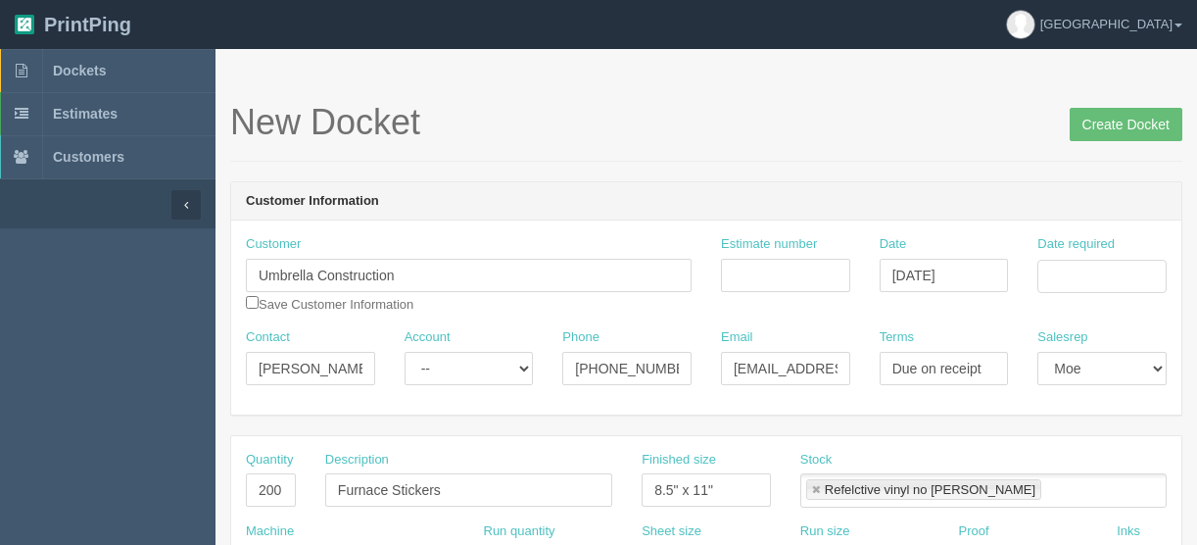
scroll to position [235, 0]
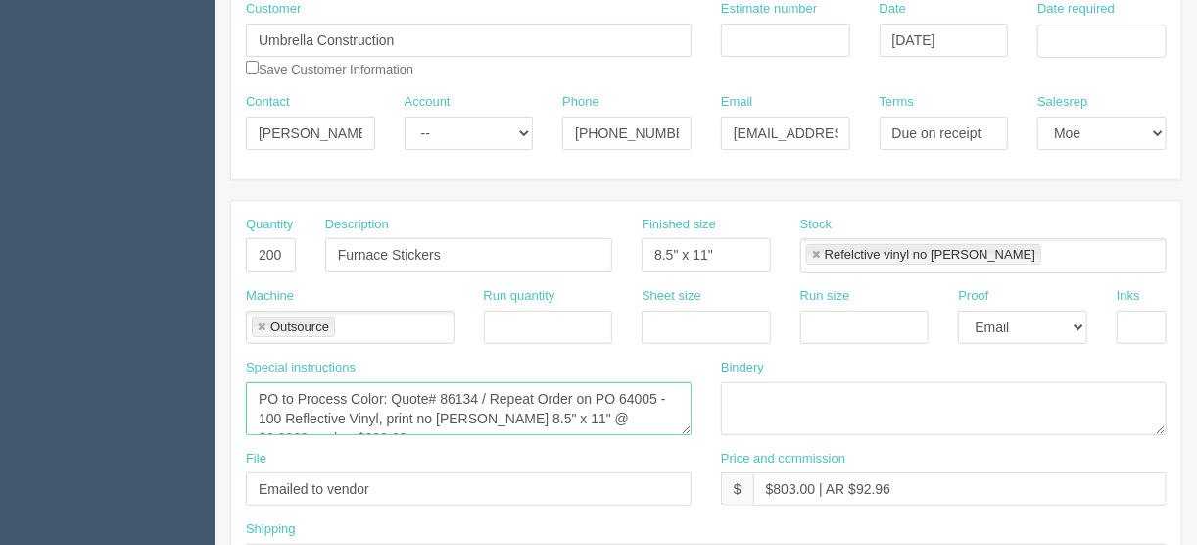
drag, startPoint x: 522, startPoint y: 415, endPoint x: 492, endPoint y: 395, distance: 36.7
click at [492, 395] on textarea "PO to Process Color: Quote# 86134 / Repeat Order on PO 64005 - 100 Reflective V…" at bounding box center [469, 408] width 446 height 53
drag, startPoint x: 634, startPoint y: 411, endPoint x: 594, endPoint y: 415, distance: 40.4
click at [594, 415] on textarea "PO to Process Color: Quote# 86134 / Repeat Order on PO 64005 - 100 Reflective V…" at bounding box center [469, 408] width 446 height 53
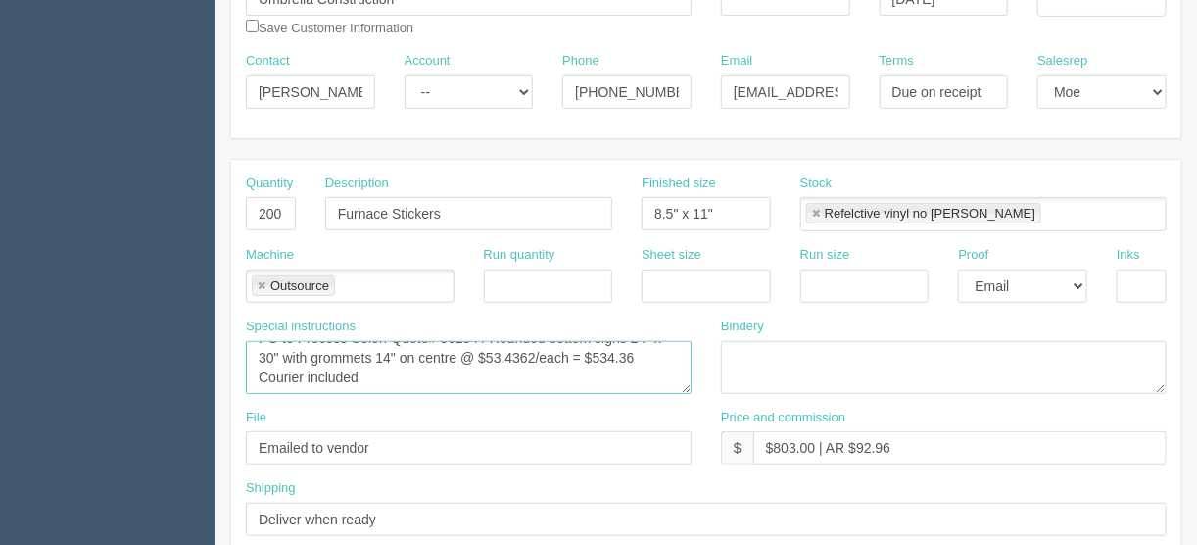
scroll to position [392, 0]
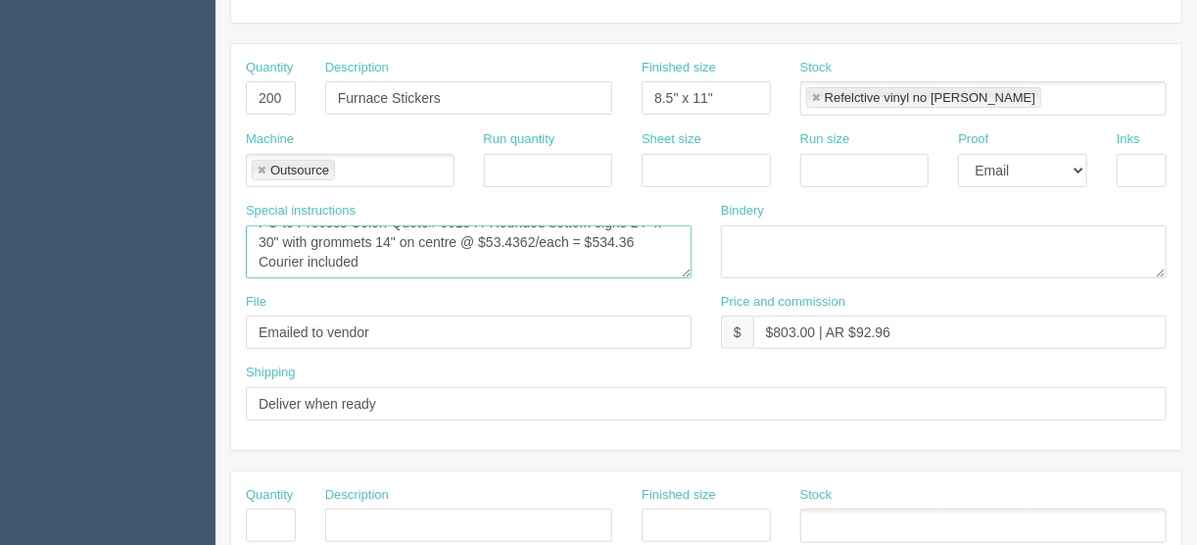
click at [252, 266] on textarea "PO to Process Color: Quote# 86134 / Repeat Order on PO 64005 - 100 Reflective V…" at bounding box center [469, 251] width 446 height 53
type textarea "PO to Process Color: Quote# 86134 / Rounded bottom signs 24" x 30" with grommet…"
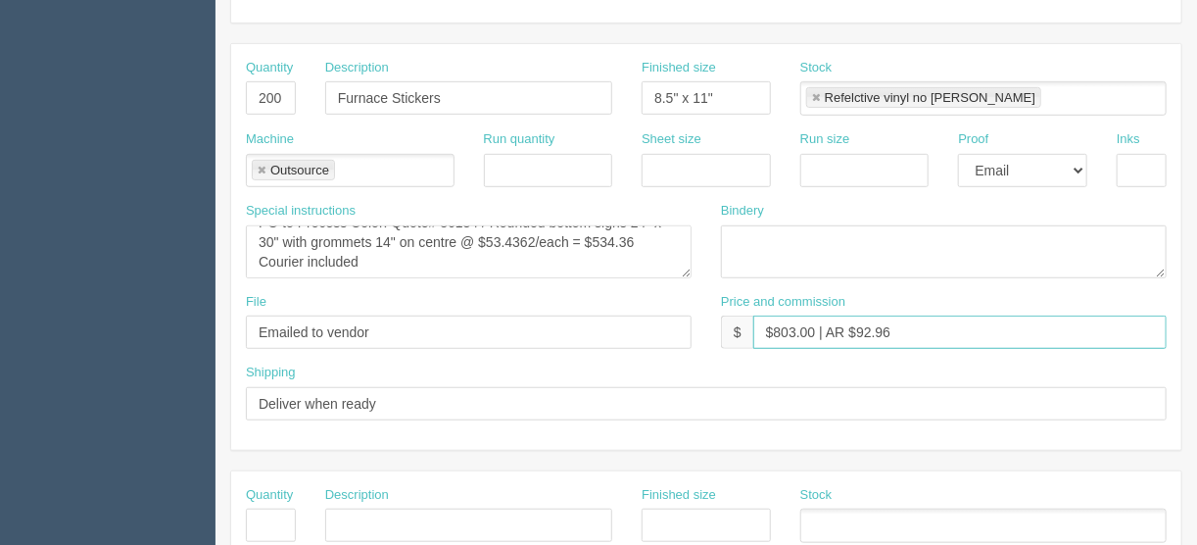
drag, startPoint x: 816, startPoint y: 326, endPoint x: 778, endPoint y: 328, distance: 38.3
click at [778, 328] on input "$803.00 | AR $92.96" at bounding box center [959, 331] width 413 height 33
drag, startPoint x: 904, startPoint y: 331, endPoint x: 862, endPoint y: 328, distance: 42.2
click at [862, 328] on input "$790.00 | AR $92.96" at bounding box center [959, 331] width 413 height 33
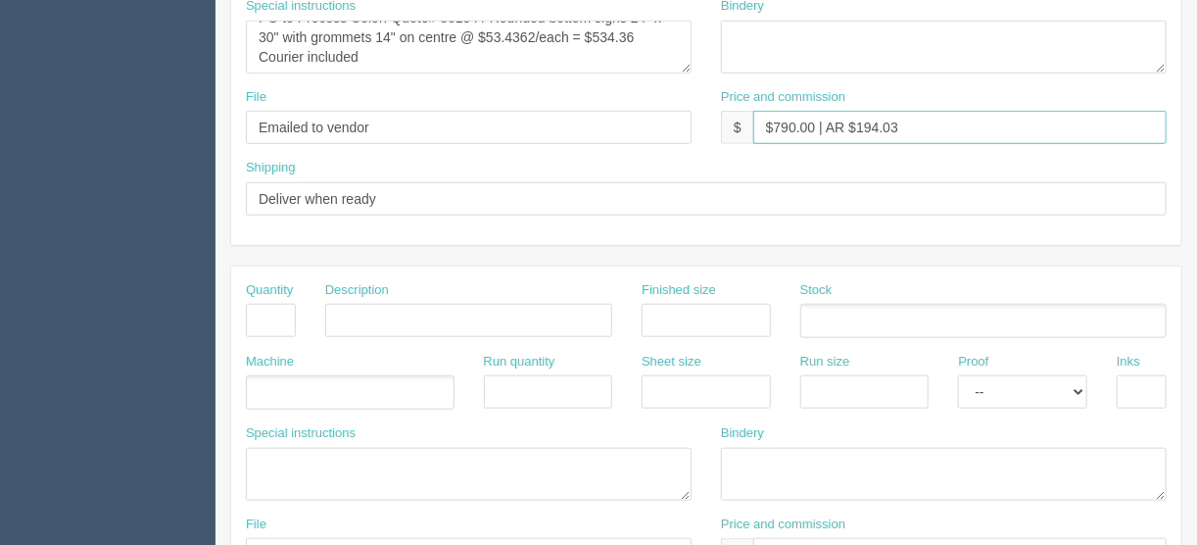
scroll to position [597, 0]
type input "$790.00 | AR $194.03"
drag, startPoint x: 256, startPoint y: 308, endPoint x: 271, endPoint y: 307, distance: 15.7
click at [261, 308] on input "text" at bounding box center [271, 320] width 50 height 33
type input "1"
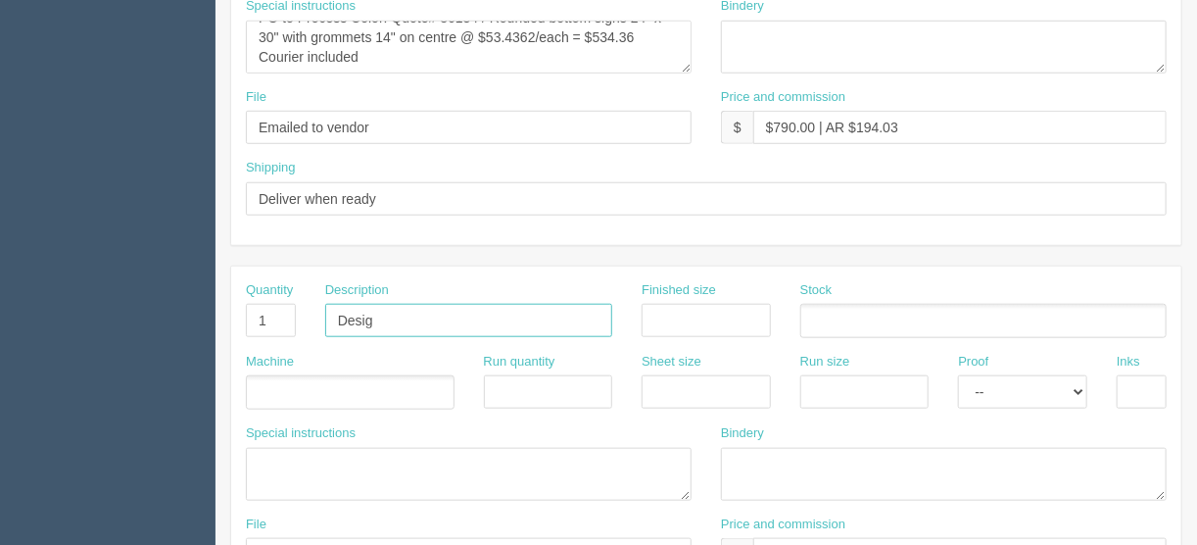
type input "Design - create artwork"
click at [341, 385] on ul at bounding box center [350, 392] width 209 height 34
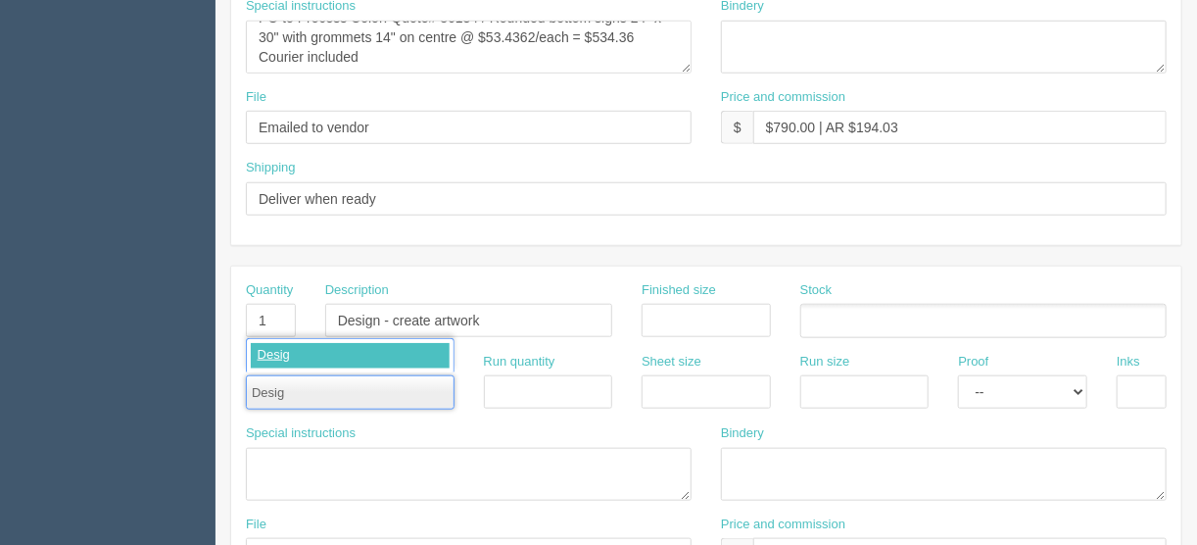
type input "Design"
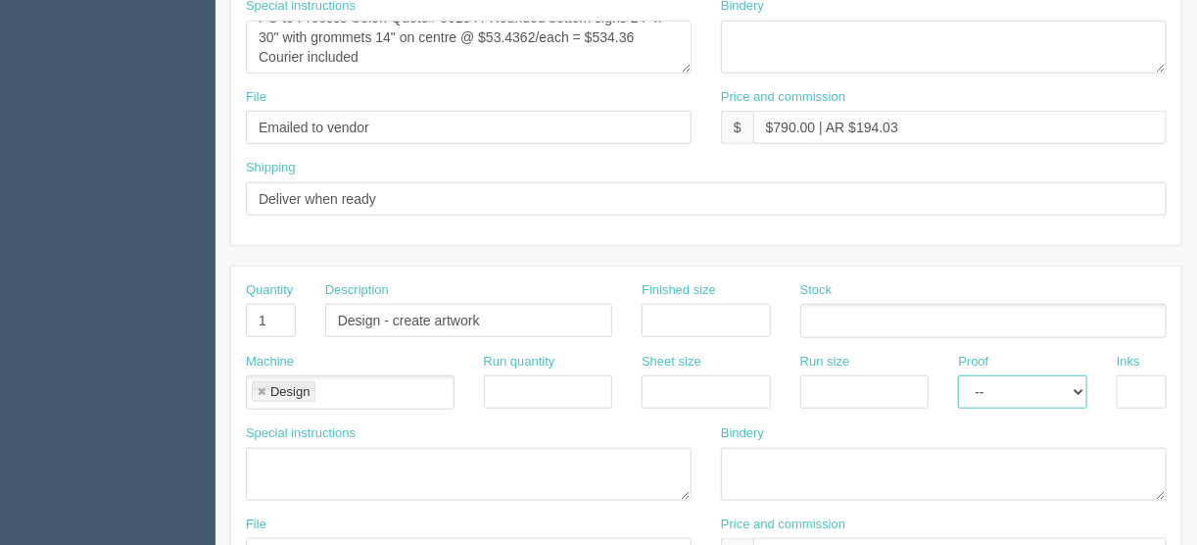
click at [1080, 382] on select "-- Email Hard Copy" at bounding box center [1022, 391] width 129 height 33
select select "Email"
click at [958, 375] on select "-- Email Hard Copy" at bounding box center [1022, 391] width 129 height 33
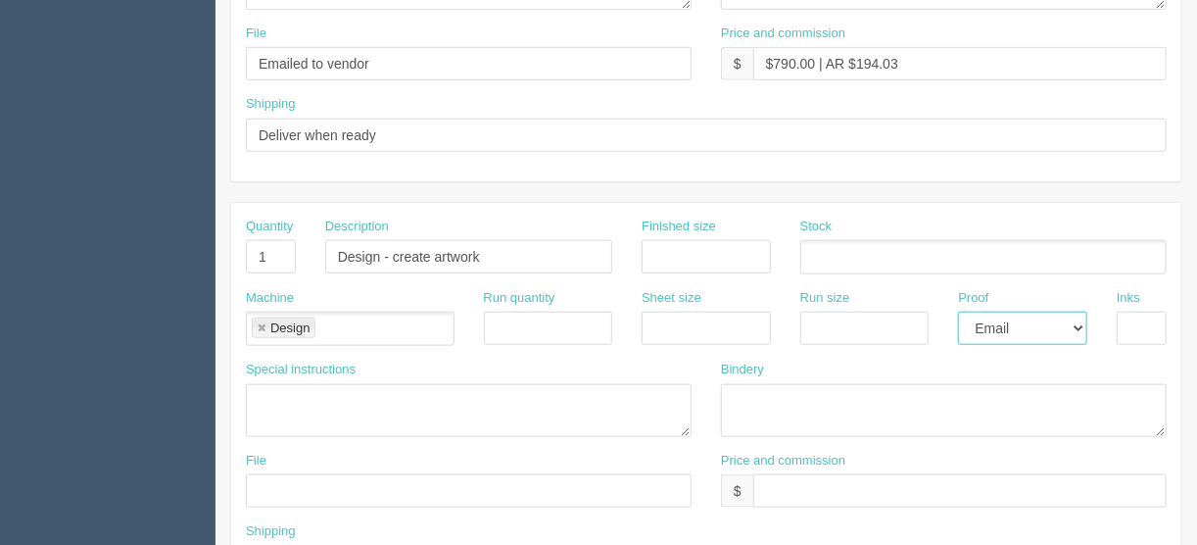
scroll to position [832, 0]
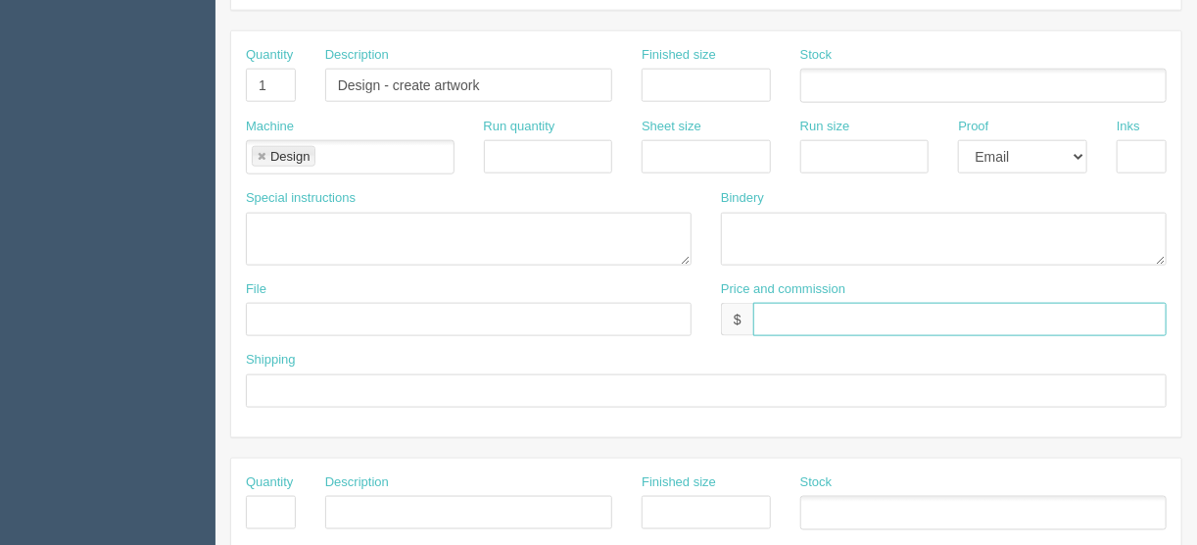
click at [791, 310] on input "text" at bounding box center [959, 319] width 413 height 33
type input "$______________________"
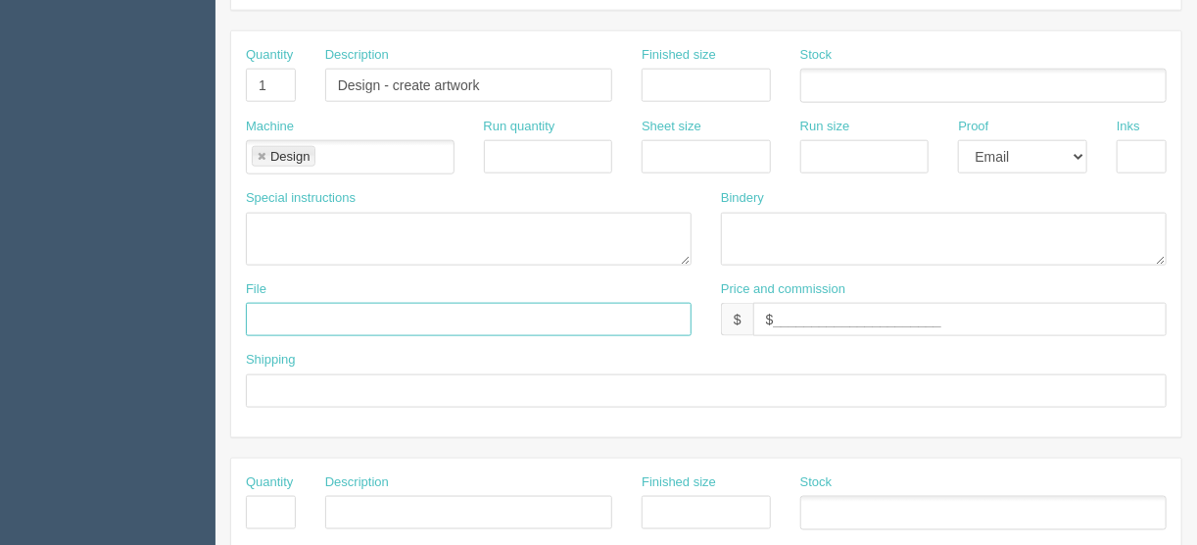
click at [327, 304] on input "text" at bounding box center [469, 319] width 446 height 33
type input "files@allrush.ca"
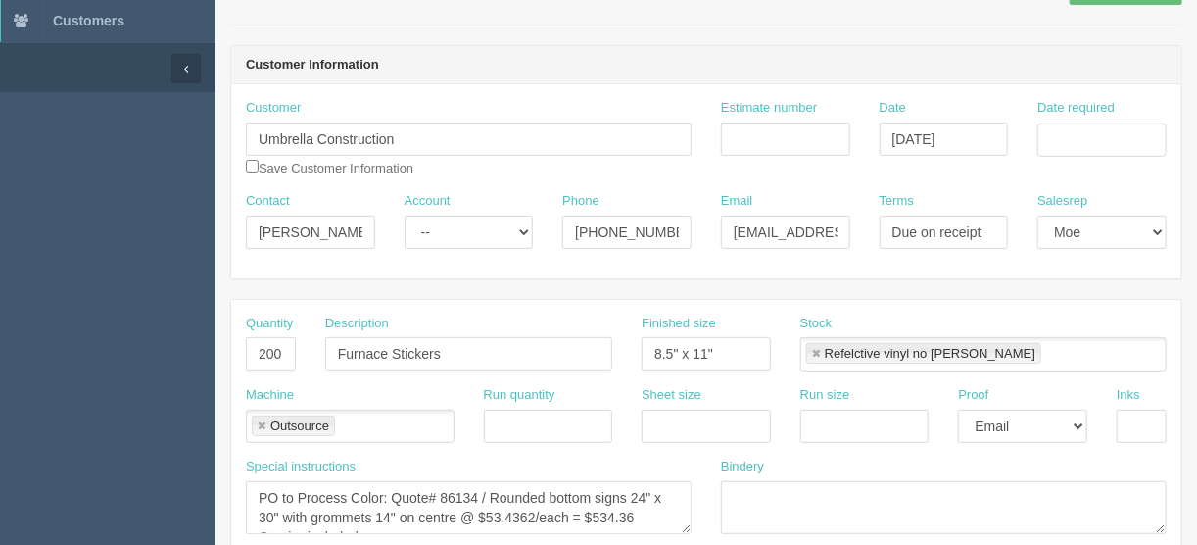
scroll to position [126, 0]
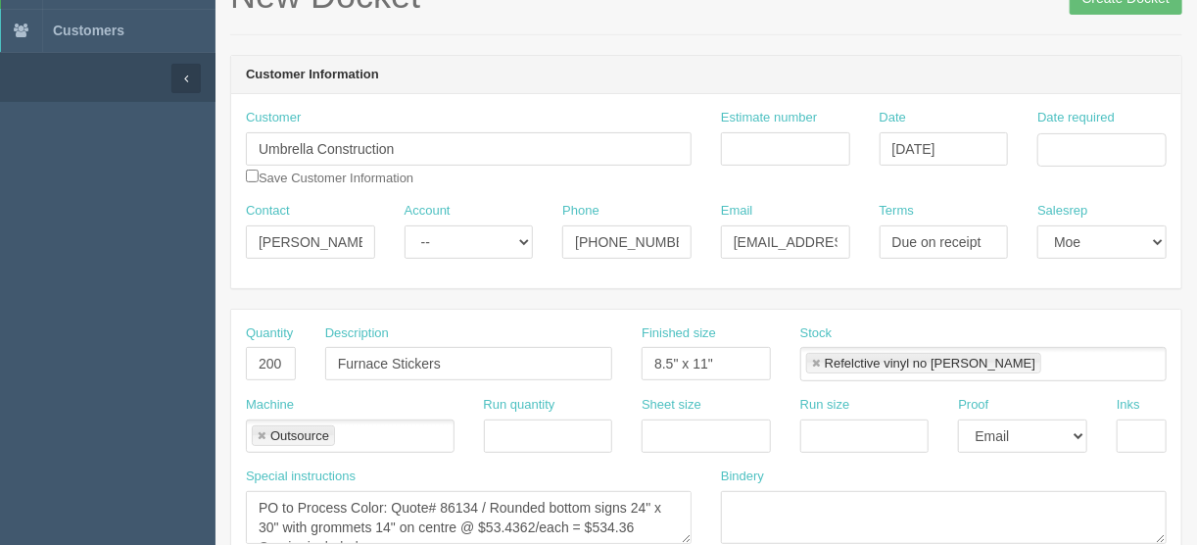
click at [815, 362] on link at bounding box center [816, 364] width 12 height 13
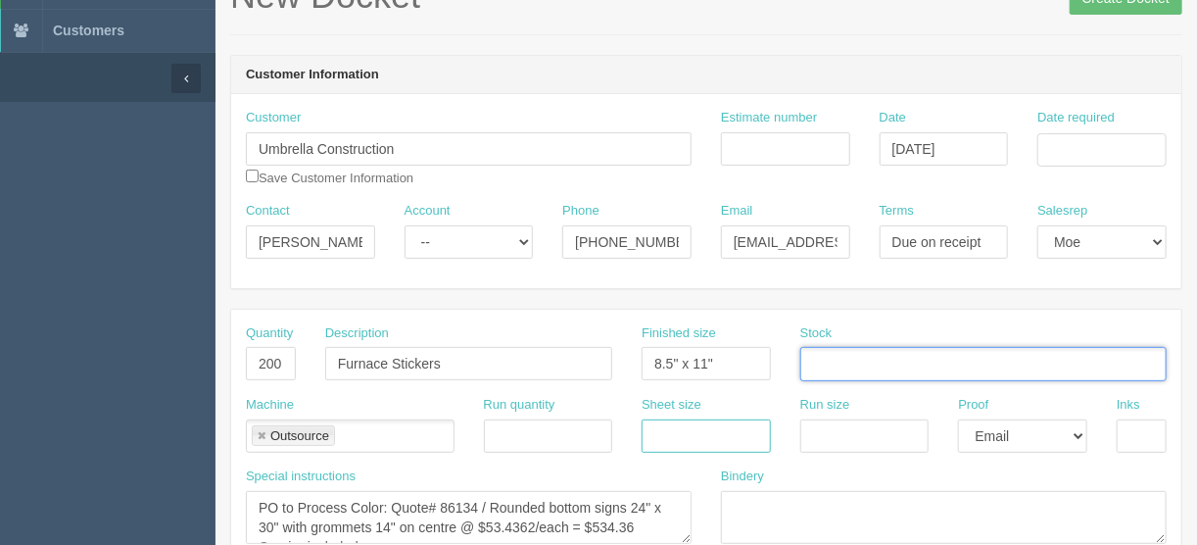
click at [706, 431] on input "text" at bounding box center [706, 435] width 129 height 33
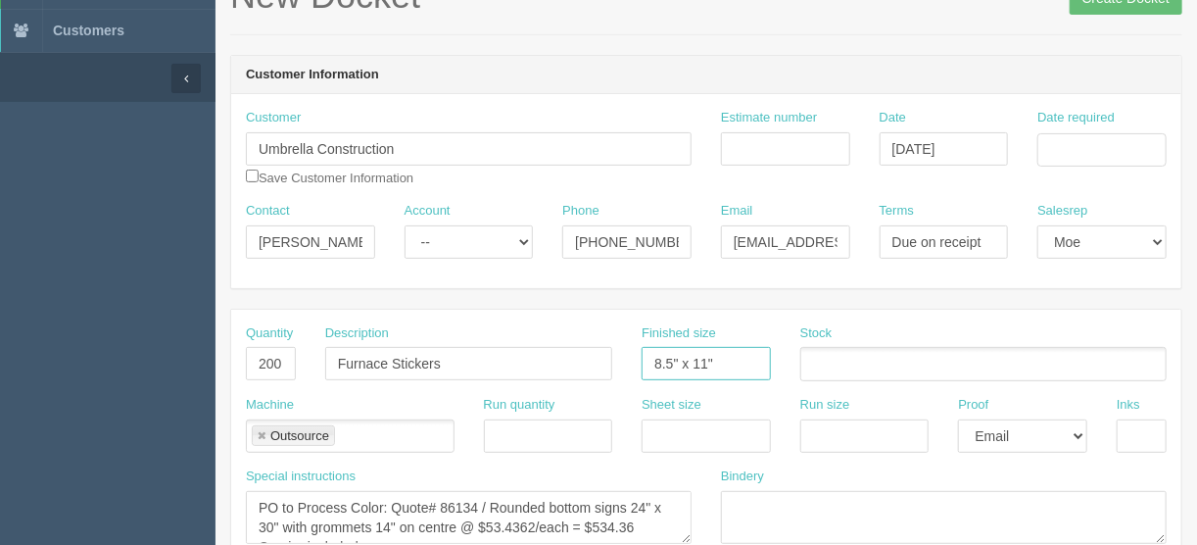
drag, startPoint x: 648, startPoint y: 366, endPoint x: 754, endPoint y: 374, distance: 107.1
click at [754, 374] on input "8.5" x 11"" at bounding box center [706, 363] width 129 height 33
drag, startPoint x: 464, startPoint y: 362, endPoint x: 312, endPoint y: 353, distance: 153.1
click at [312, 353] on div "Description Furnace Stickers" at bounding box center [469, 360] width 316 height 72
type input "Riunded bottom signs"
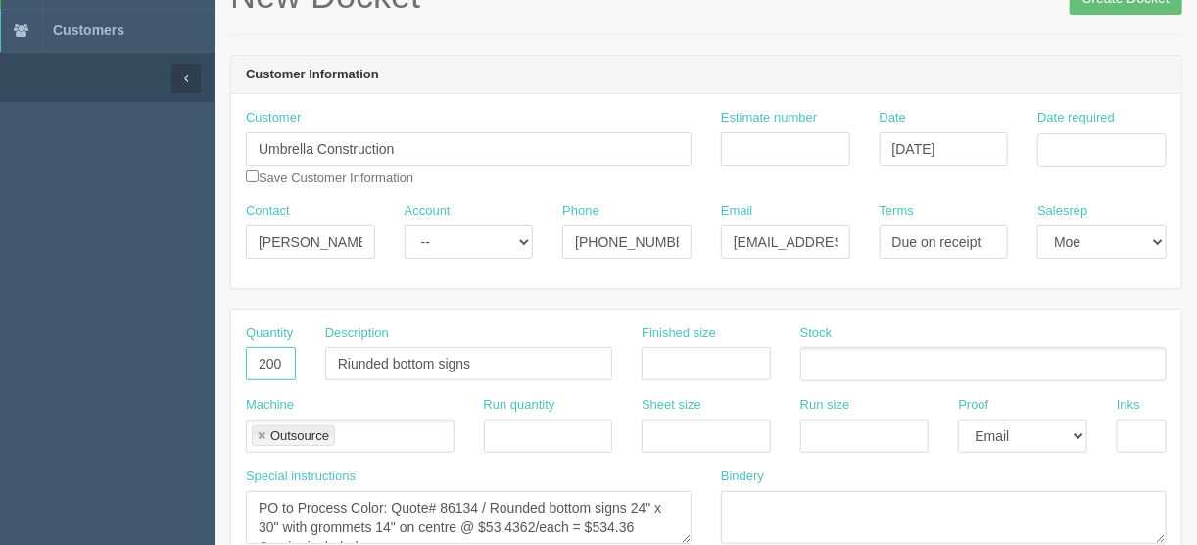
drag, startPoint x: 254, startPoint y: 359, endPoint x: 310, endPoint y: 358, distance: 55.9
click at [310, 358] on div "Quantity 200 Description Riunded bottom signs Finished size Stock" at bounding box center [706, 360] width 950 height 72
type input "10"
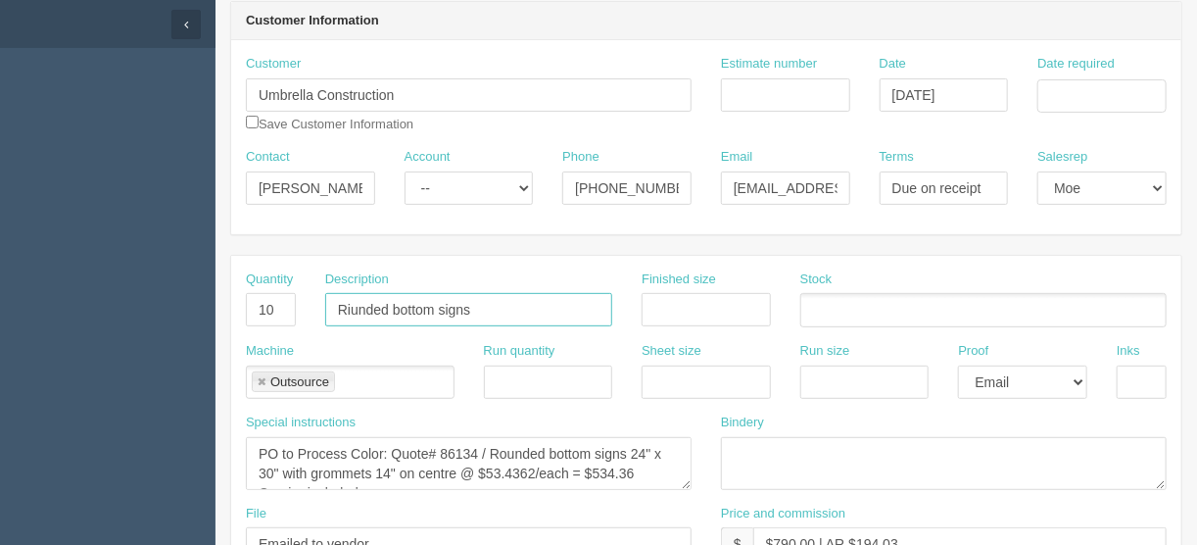
scroll to position [205, 0]
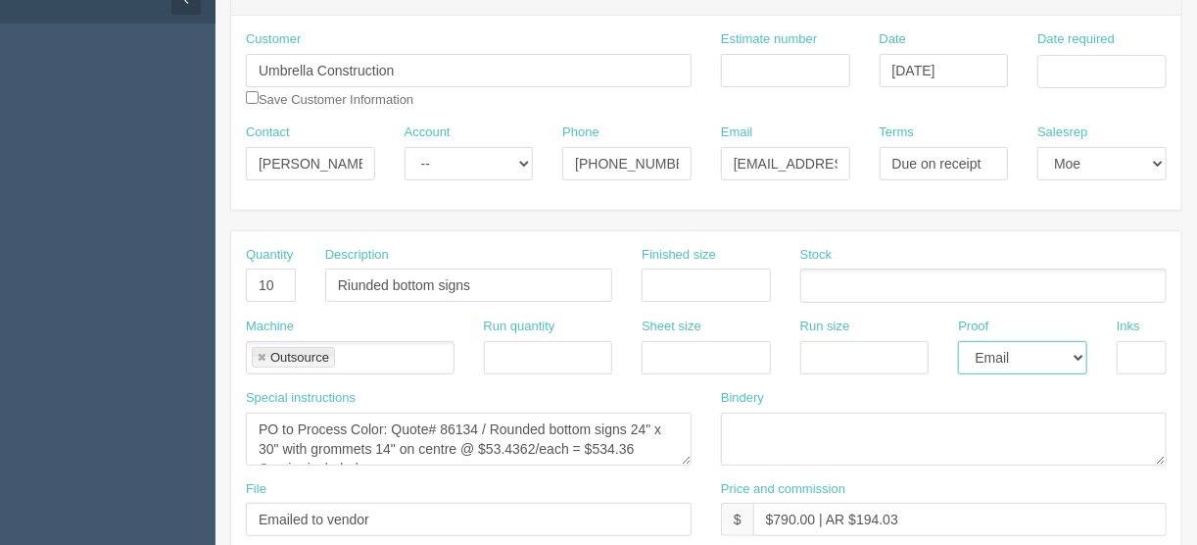
click at [1078, 353] on select "-- Email Hard Copy" at bounding box center [1022, 357] width 129 height 33
select select
click at [958, 341] on select "-- Email Hard Copy" at bounding box center [1022, 357] width 129 height 33
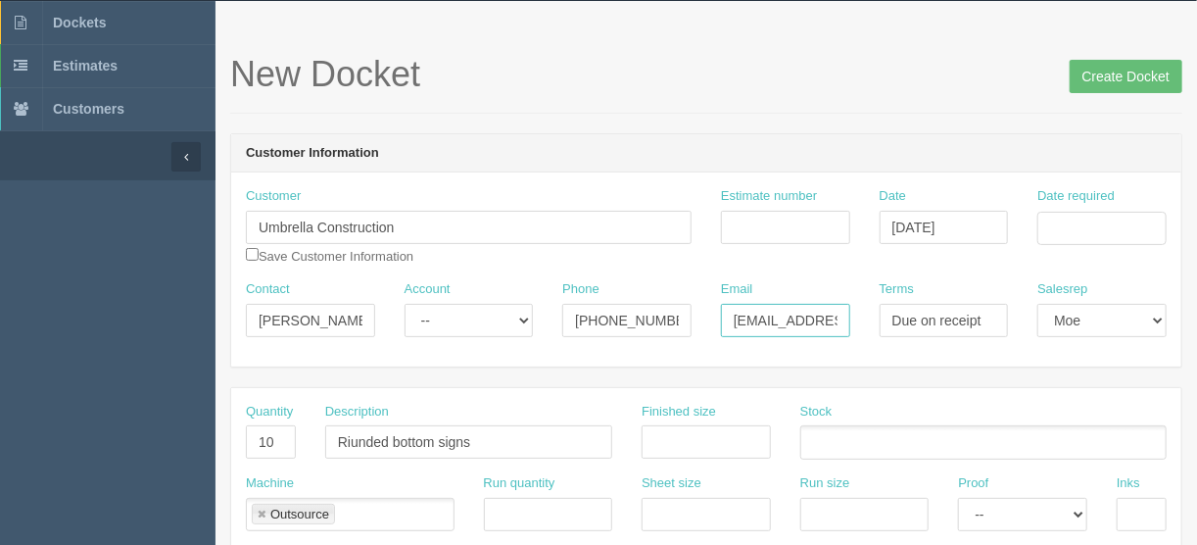
scroll to position [0, 36]
drag, startPoint x: 777, startPoint y: 317, endPoint x: 874, endPoint y: 316, distance: 97.0
click at [874, 316] on div "Contact Mark Graham Account -- Existing Client Allrush Client Rep Client Phone …" at bounding box center [706, 316] width 950 height 72
type input "mark@buildersgroup.ca"
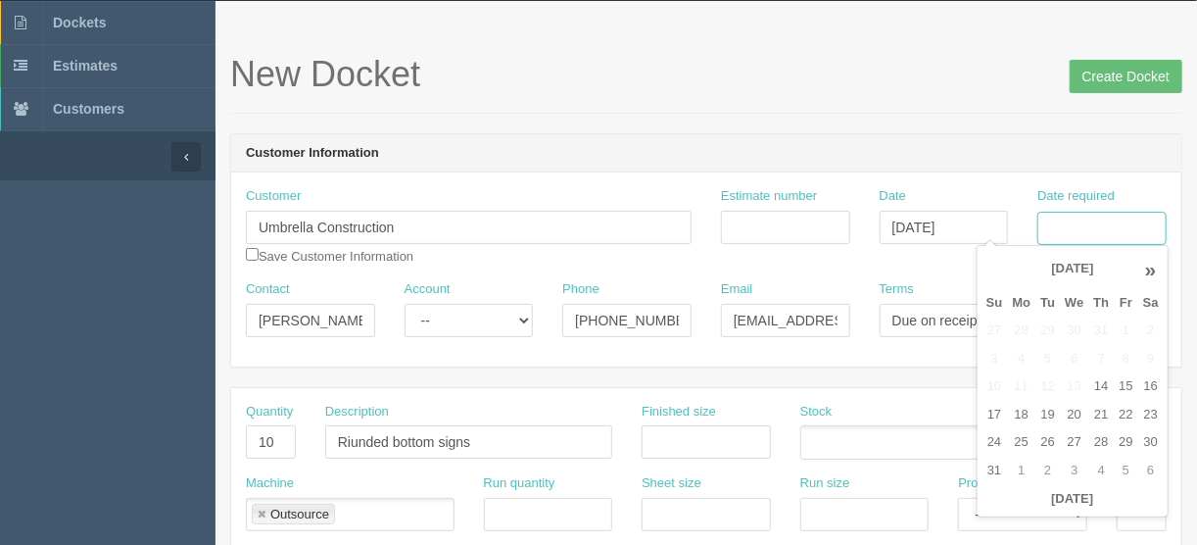
click at [1064, 212] on input "Date required" at bounding box center [1102, 228] width 129 height 33
click at [1038, 443] on td "26" at bounding box center [1048, 442] width 24 height 28
type input "August 26, 2025"
click at [1116, 72] on input "Create Docket" at bounding box center [1126, 76] width 113 height 33
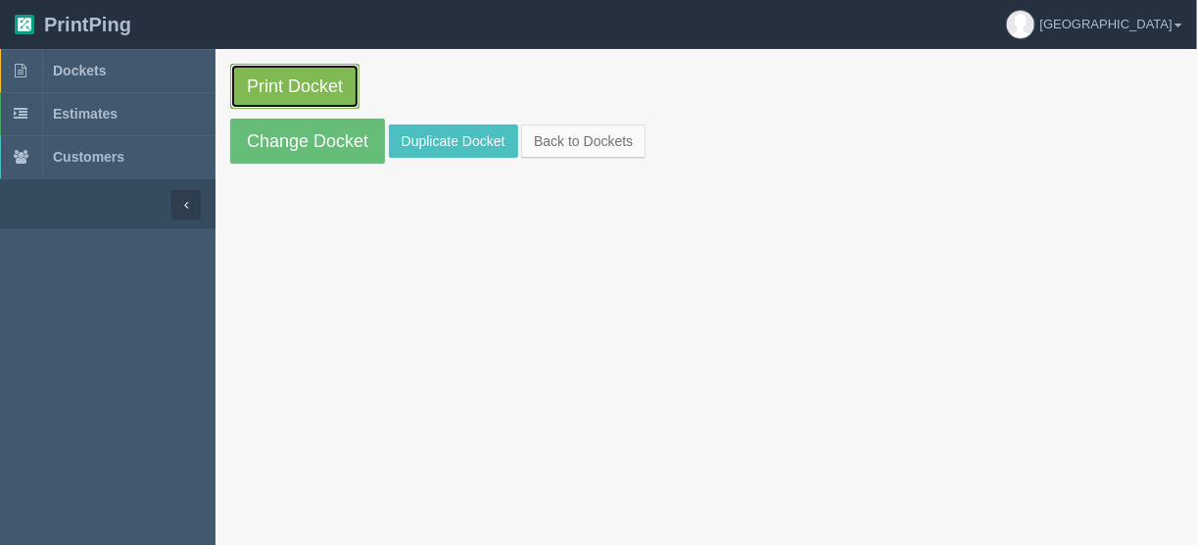
click at [306, 84] on link "Print Docket" at bounding box center [294, 86] width 129 height 45
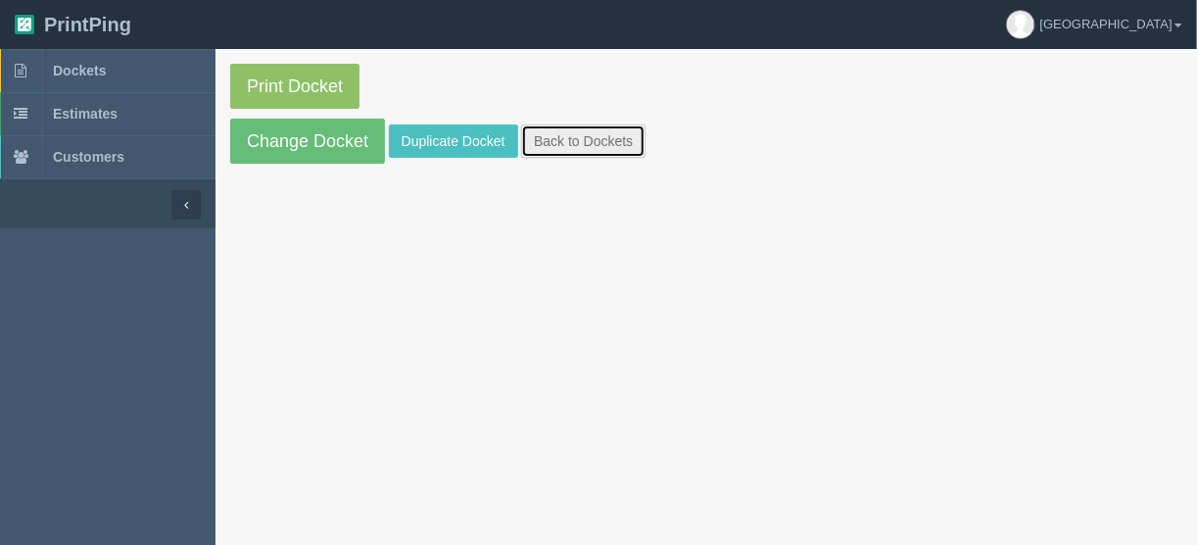
click at [580, 141] on link "Back to Dockets" at bounding box center [583, 140] width 124 height 33
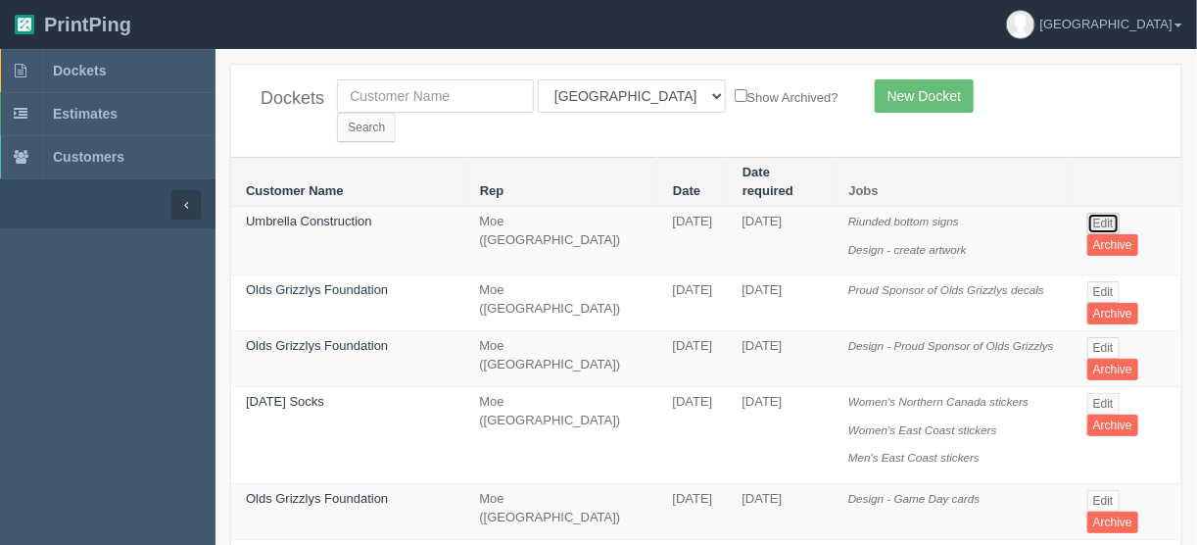
click at [1100, 213] on link "Edit" at bounding box center [1103, 224] width 32 height 22
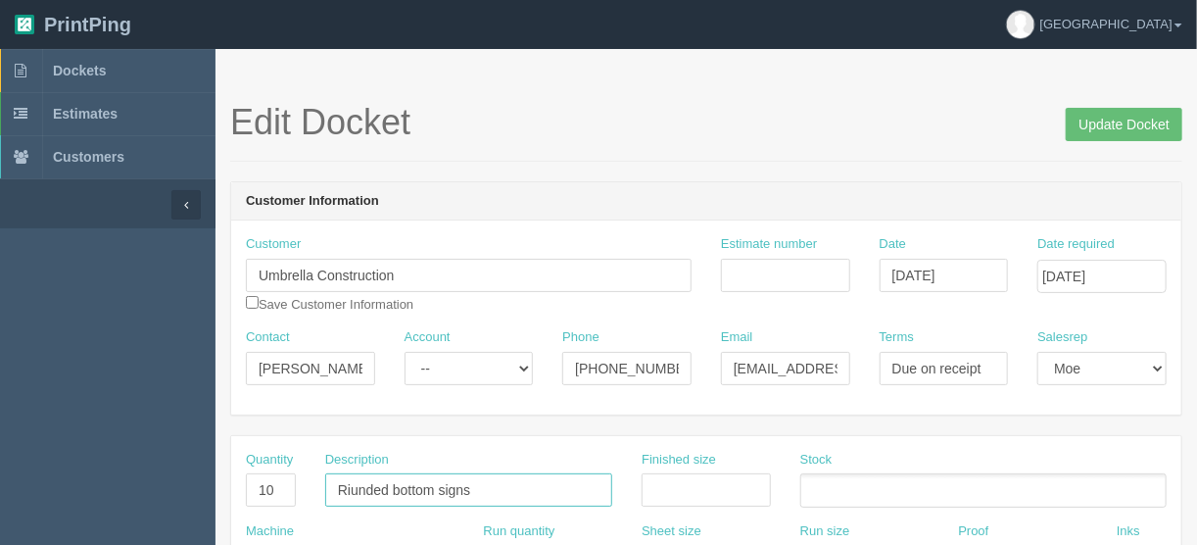
click at [352, 485] on input "Riunded bottom signs" at bounding box center [468, 489] width 287 height 33
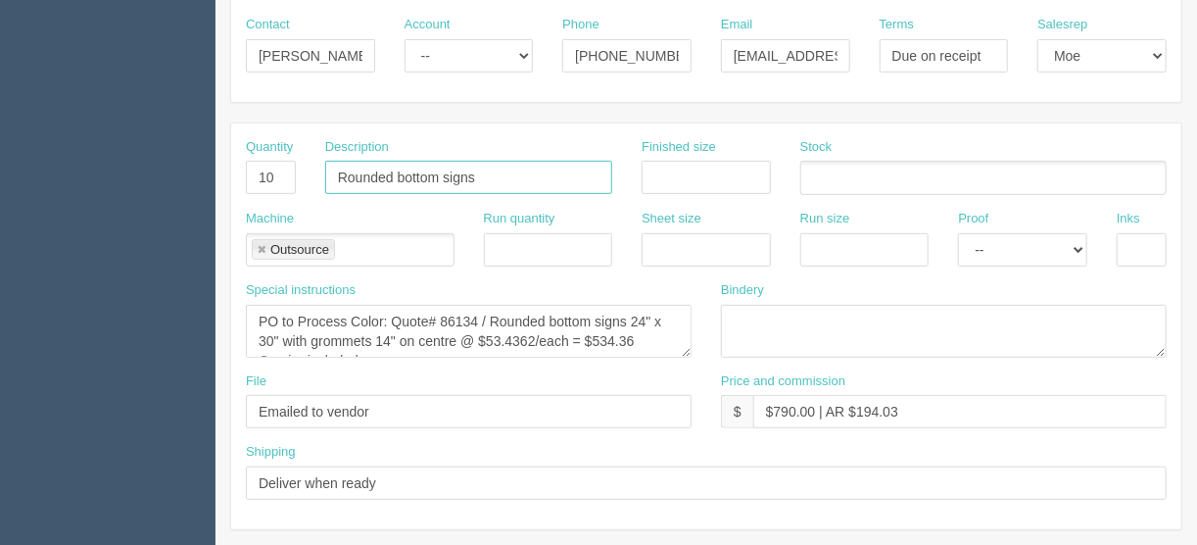
scroll to position [314, 0]
type input "Rounded bottom signs"
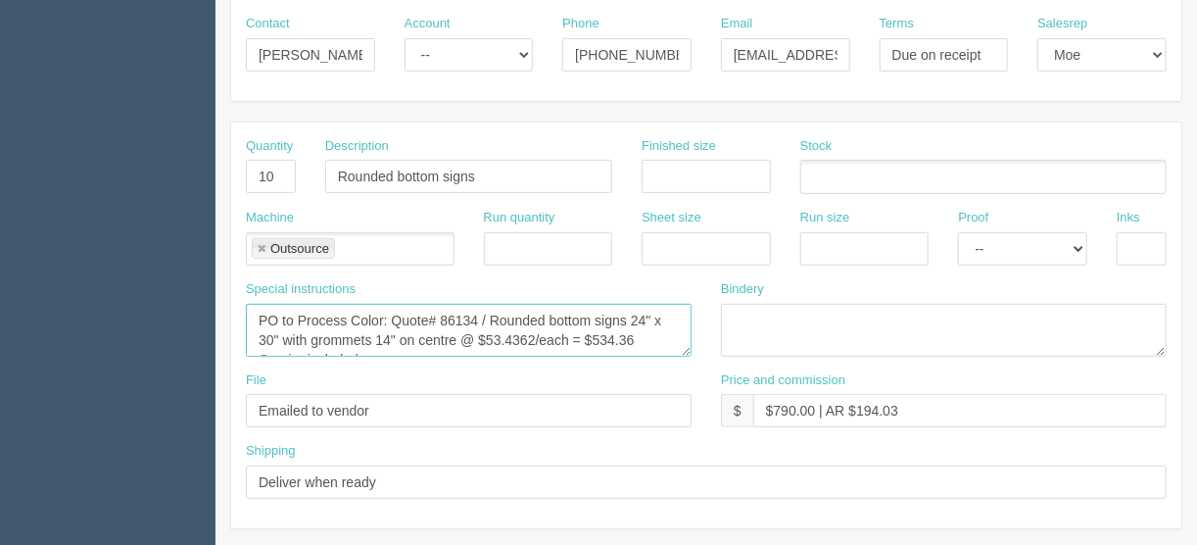
click at [478, 314] on textarea "PO to Process Color: Quote# 86134 / Rounded bottom signs 24" x 30" with grommet…" at bounding box center [469, 330] width 446 height 53
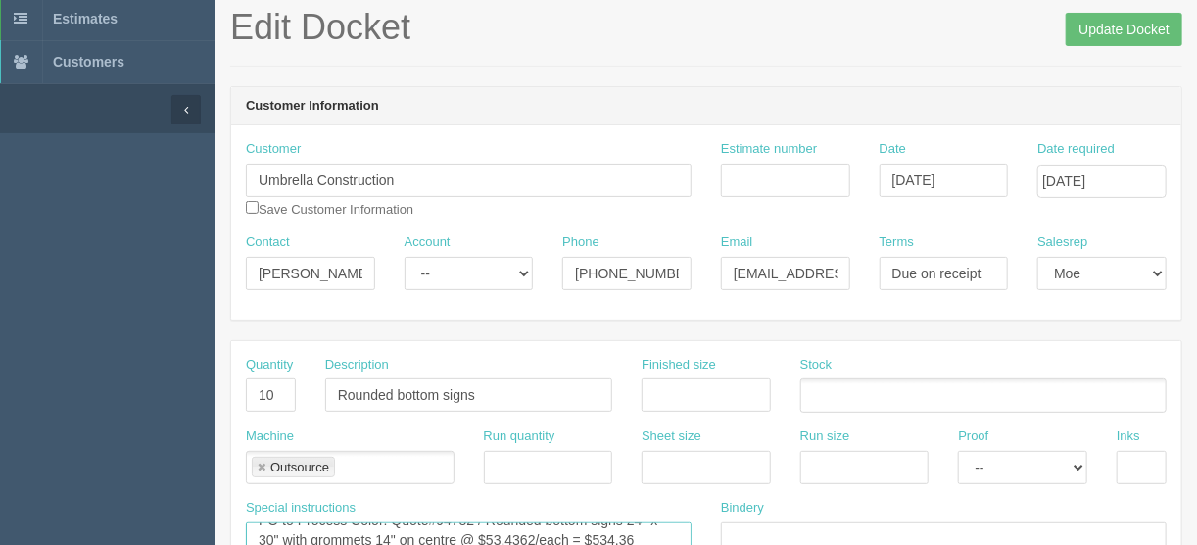
scroll to position [0, 0]
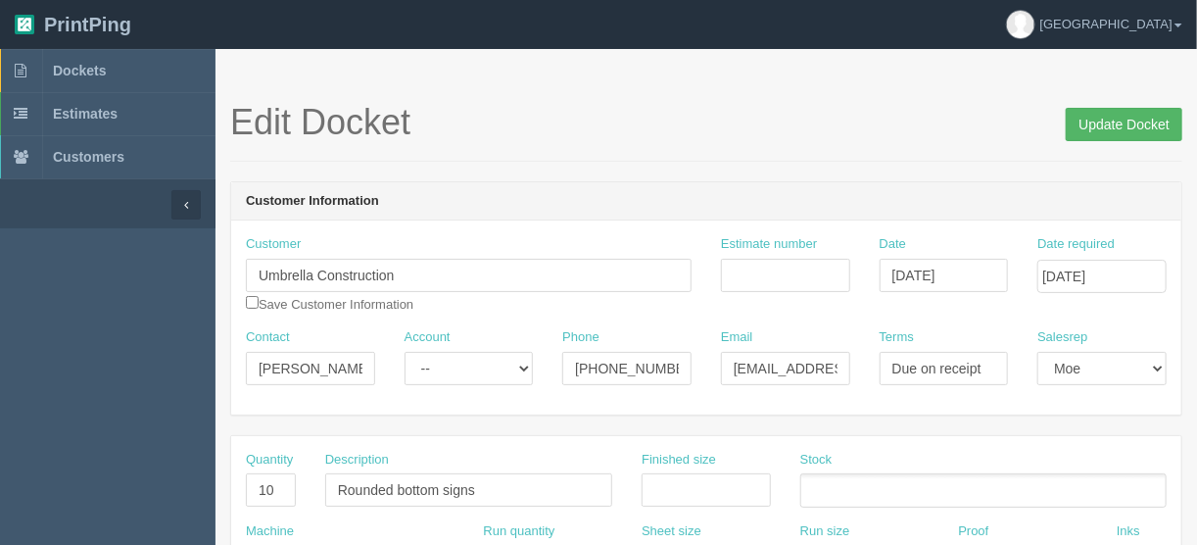
type textarea "PO to Process Color: Quote#94782 / Rounded bottom signs 24" x 30" with grommets…"
click at [1108, 129] on input "Update Docket" at bounding box center [1124, 124] width 117 height 33
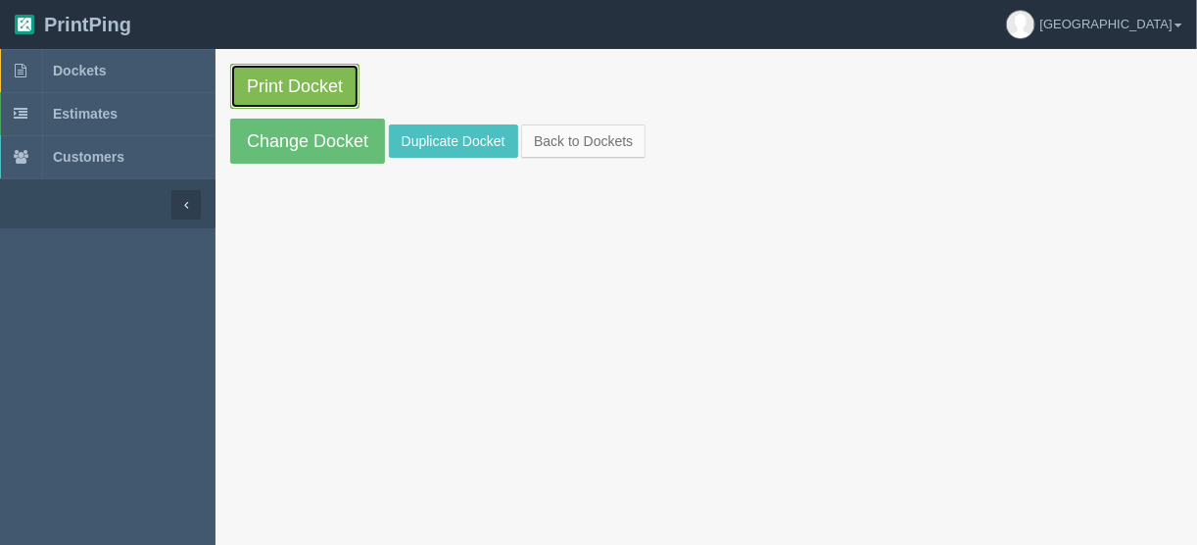
drag, startPoint x: 0, startPoint y: 0, endPoint x: 269, endPoint y: 86, distance: 282.9
click at [269, 86] on link "Print Docket" at bounding box center [294, 86] width 129 height 45
